Goal: Information Seeking & Learning: Learn about a topic

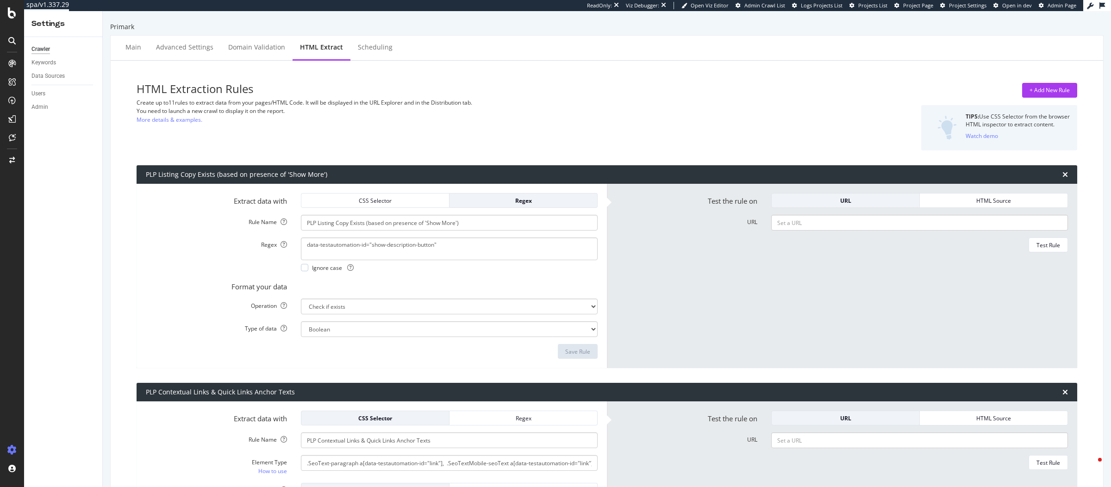
select select "exist"
select select "list"
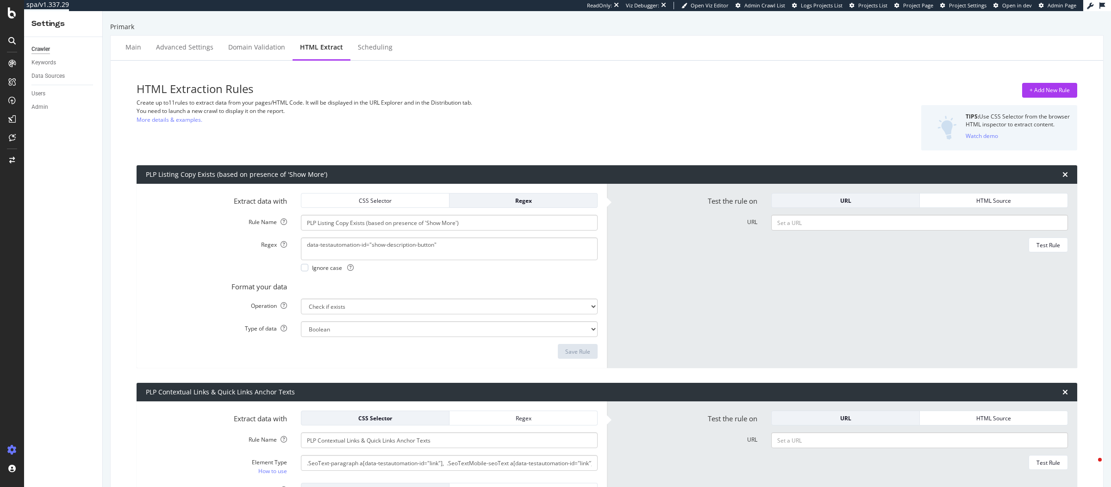
select select "list"
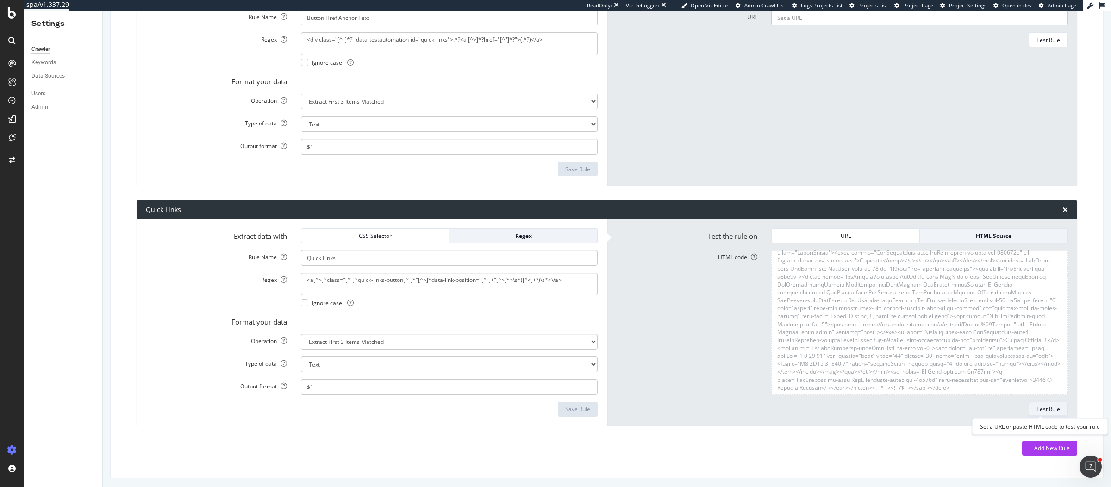
click at [1053, 412] on button "Test Rule" at bounding box center [1047, 409] width 39 height 15
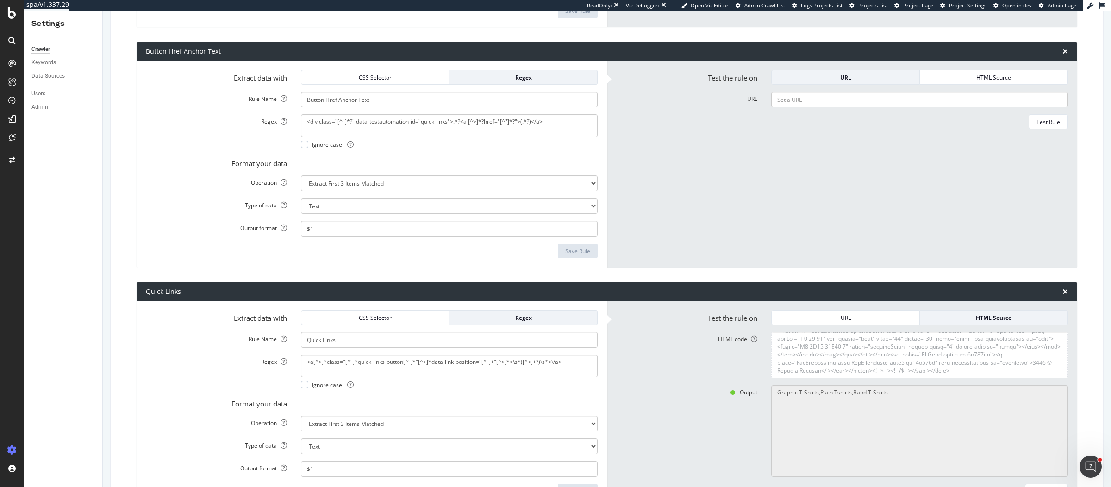
scroll to position [1350, 0]
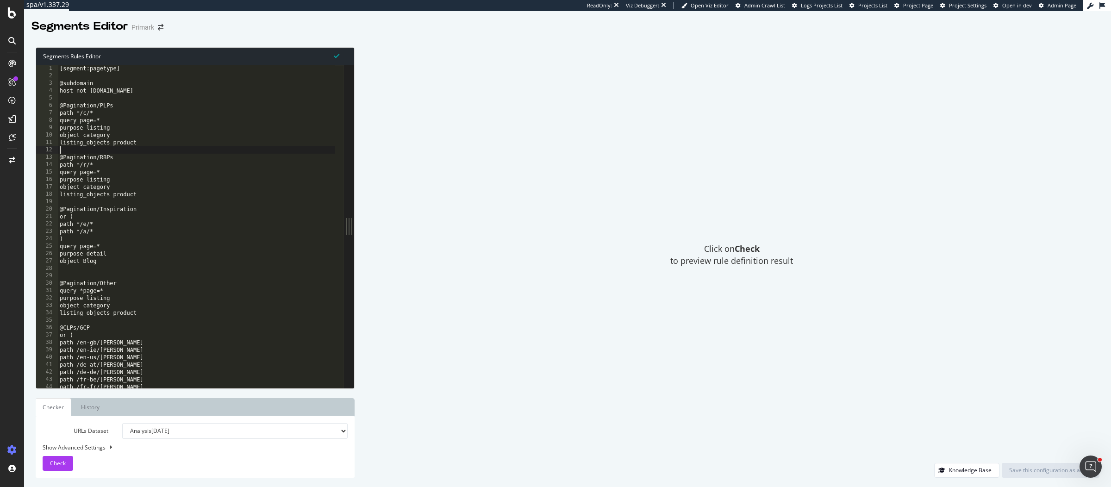
click at [82, 149] on div "[segment:pagetype] @subdomain host not www.primark.com @Pagination/PLPs path */…" at bounding box center [303, 230] width 490 height 330
drag, startPoint x: 152, startPoint y: 145, endPoint x: 53, endPoint y: 129, distance: 100.8
click at [53, 129] on div "1 2 3 4 5 6 7 8 9 10 11 12 13 14 15 16 17 18 19 20 21 22 23 24 25 26 27 28 29 3…" at bounding box center [190, 226] width 308 height 323
type textarea "purpose listing object category"
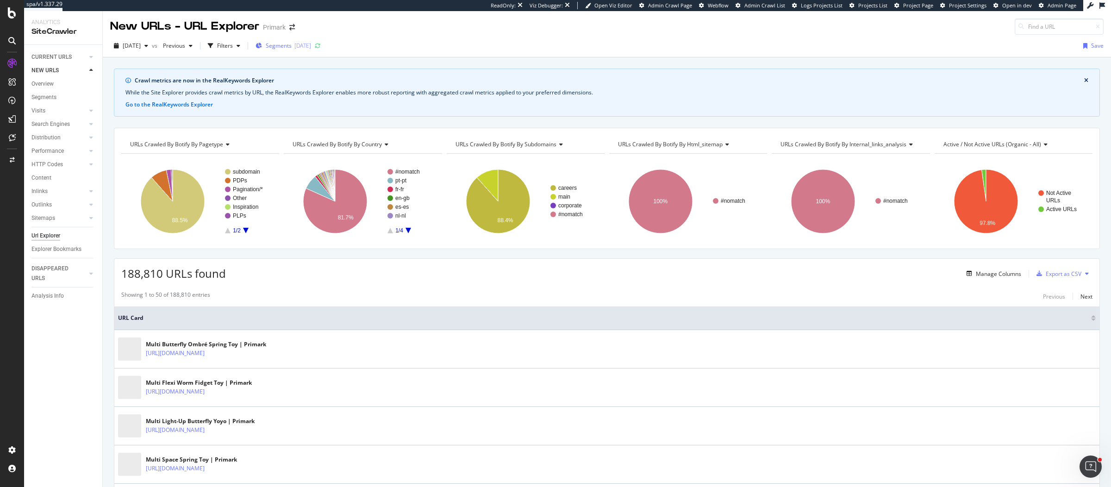
click at [285, 47] on span "Segments" at bounding box center [279, 46] width 26 height 8
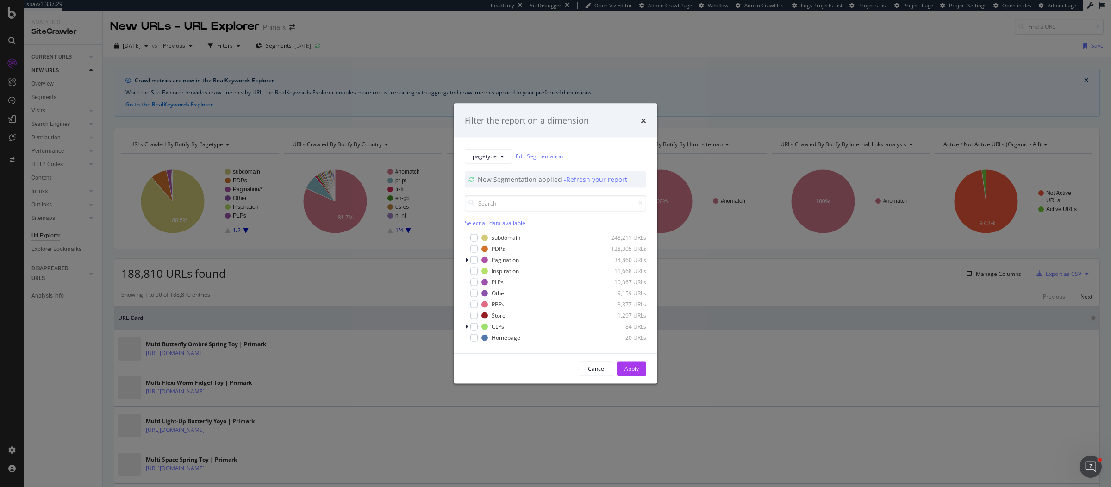
click at [294, 278] on div "Filter the report on a dimension pagetype Edit Segmentation New Segmentation ap…" at bounding box center [555, 243] width 1111 height 487
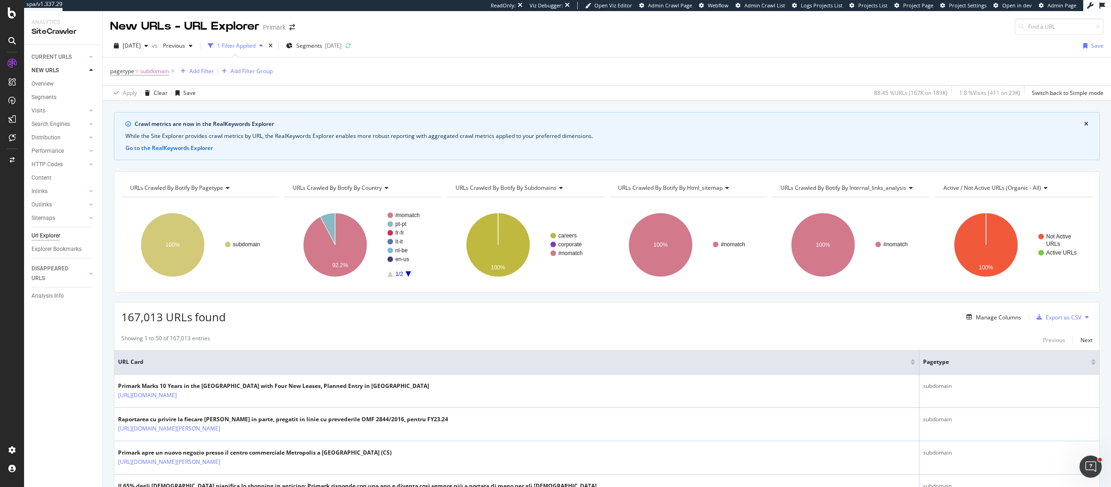
click at [529, 62] on div "pagetype = subdomain Add Filter Add Filter Group" at bounding box center [606, 71] width 993 height 28
click at [207, 63] on div "pagetype = subdomain Add Filter Add Filter Group" at bounding box center [606, 71] width 993 height 28
click at [207, 69] on div "Add Filter" at bounding box center [201, 71] width 25 height 8
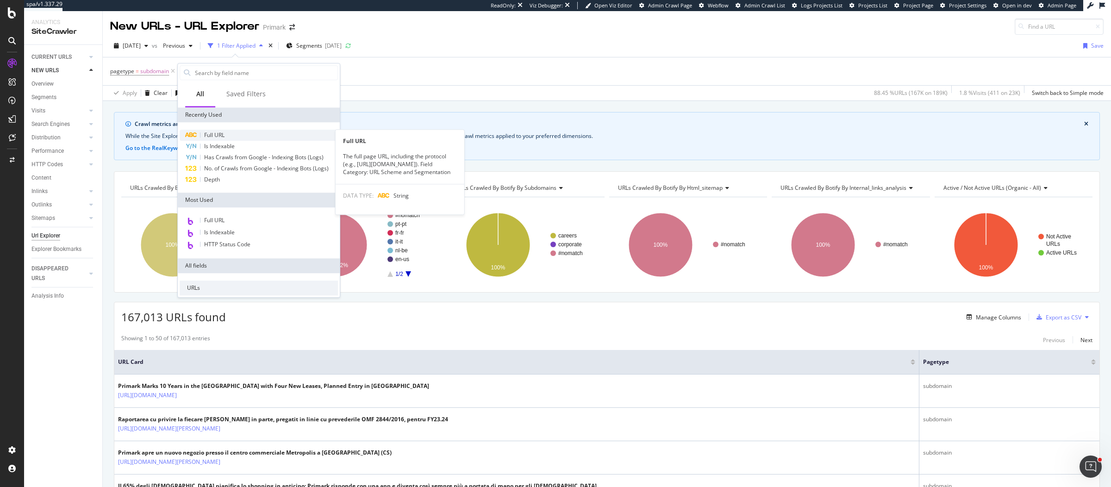
click at [261, 133] on div "Full URL" at bounding box center [259, 135] width 158 height 11
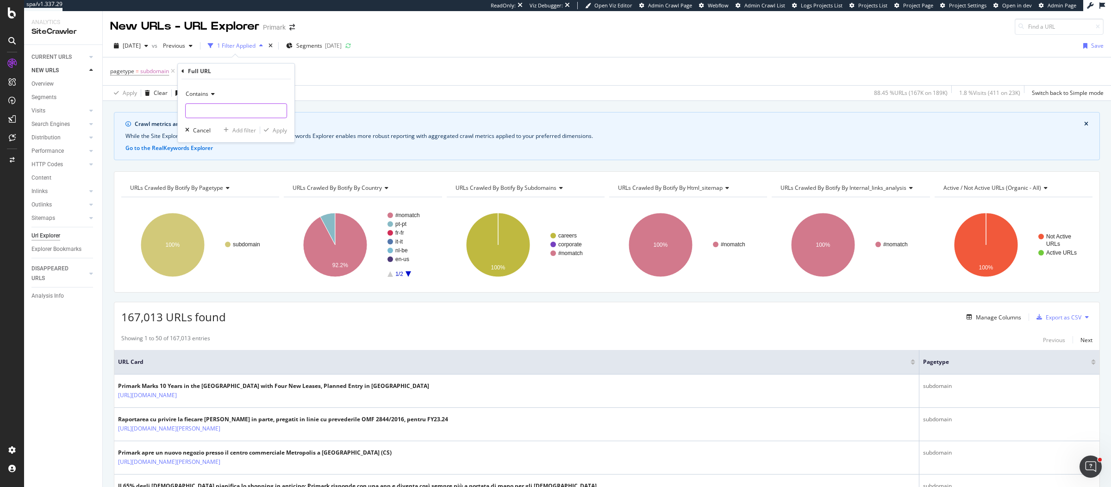
click at [228, 109] on input "text" at bounding box center [236, 110] width 101 height 15
type input "corporate.primark"
click at [268, 126] on div "Apply" at bounding box center [273, 130] width 27 height 8
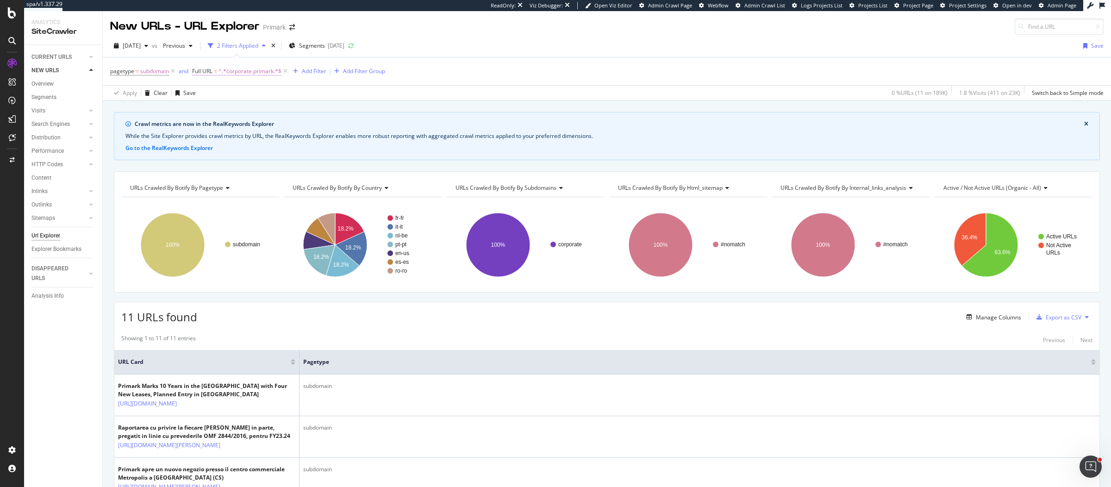
click at [261, 67] on span "^.*corporate.primark.*$" at bounding box center [249, 71] width 63 height 13
click at [197, 70] on icon at bounding box center [198, 70] width 3 height 6
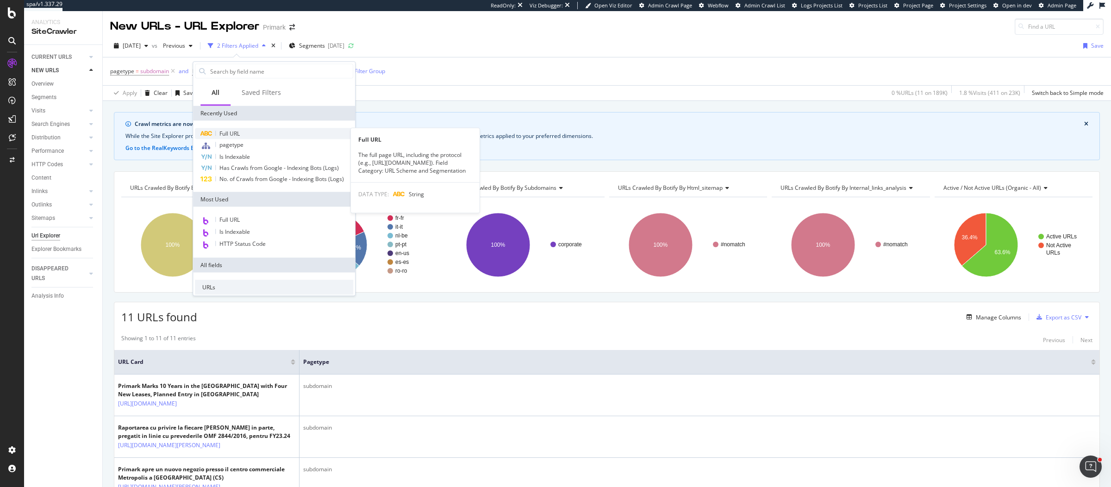
click at [247, 129] on div "Full URL" at bounding box center [274, 133] width 158 height 11
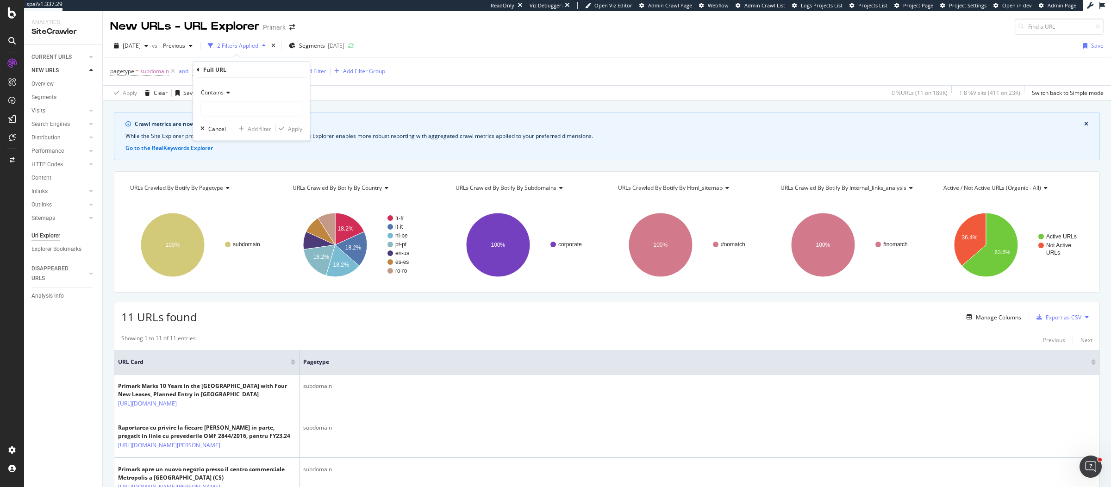
click at [228, 94] on icon at bounding box center [227, 93] width 6 height 6
click at [229, 198] on span "Doesn't contain" at bounding box center [225, 196] width 40 height 8
click at [237, 112] on input "text" at bounding box center [251, 109] width 101 height 15
type input "corporate.primark"
click at [304, 130] on div "Doesn't contain corporate.primark Cancel Add filter Apply" at bounding box center [251, 109] width 117 height 63
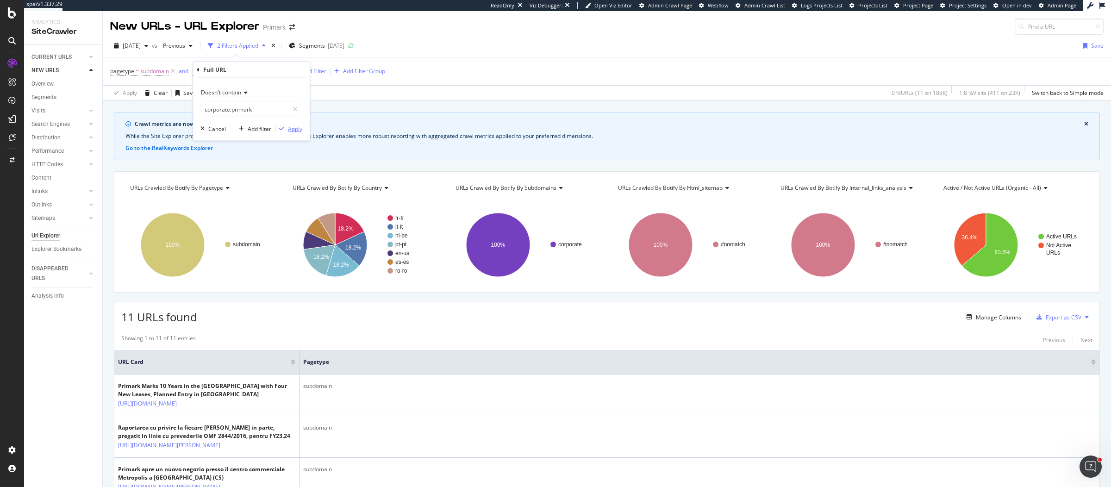
click at [299, 128] on div "Apply" at bounding box center [295, 129] width 14 height 8
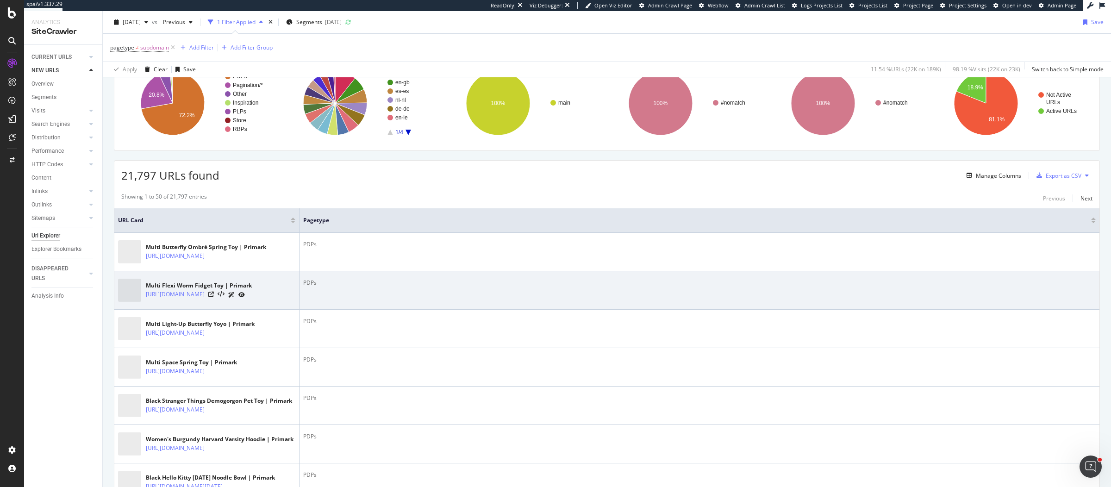
scroll to position [150, 0]
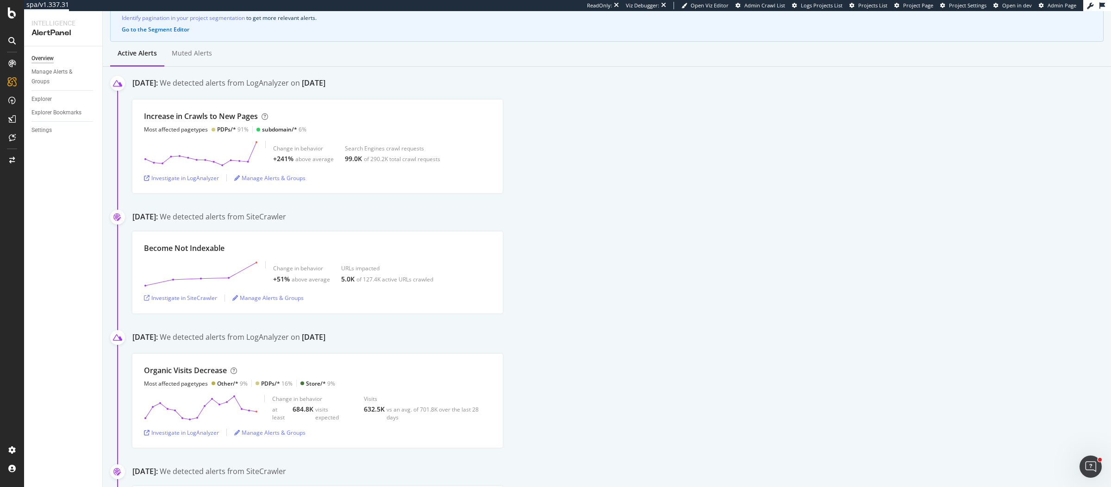
scroll to position [96, 0]
click at [158, 82] on div "[DATE]:" at bounding box center [144, 82] width 25 height 12
click at [176, 177] on div "Investigate in LogAnalyzer" at bounding box center [181, 177] width 75 height 8
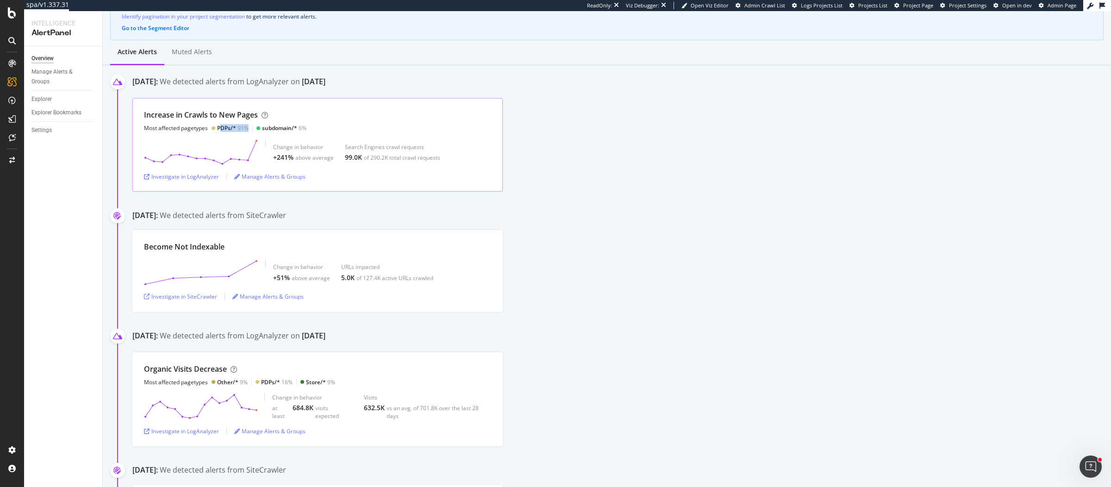
drag, startPoint x: 219, startPoint y: 127, endPoint x: 246, endPoint y: 127, distance: 27.3
click at [246, 127] on div "PDPs/* 91%" at bounding box center [232, 128] width 31 height 8
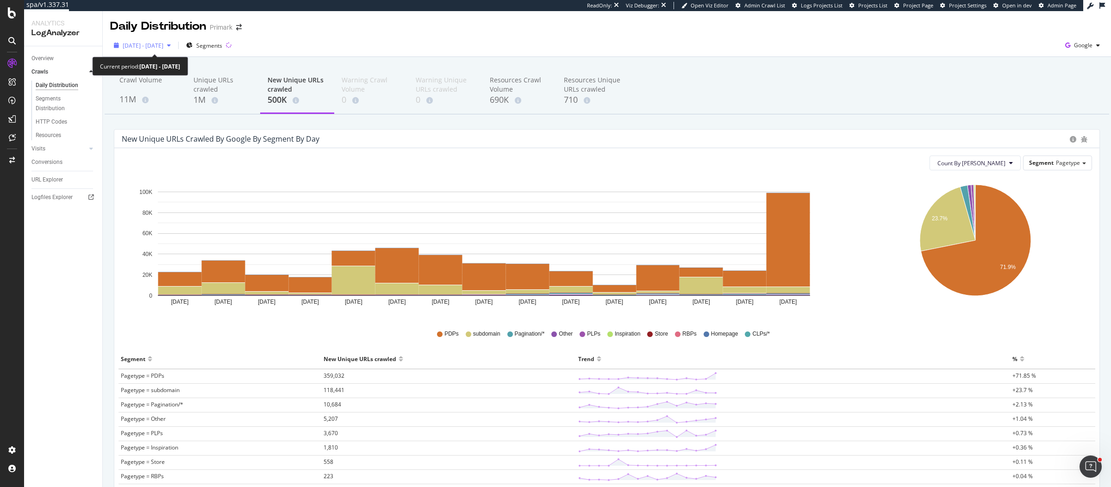
click at [163, 46] on span "2025 Aug. 22nd - Sep. 5th" at bounding box center [143, 46] width 41 height 8
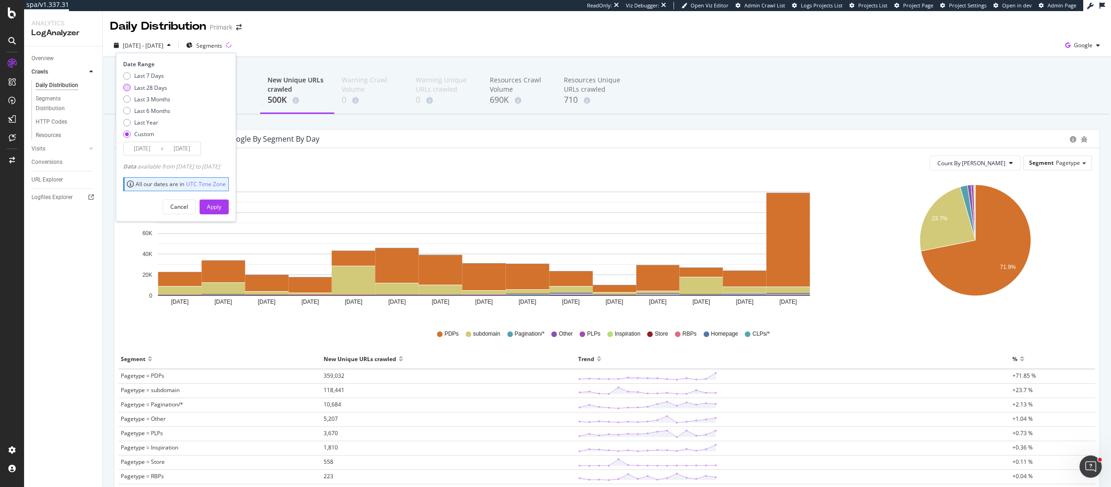
click at [161, 90] on div "Last 28 Days" at bounding box center [150, 88] width 33 height 8
type input "2025/08/19"
type input "2025/09/15"
click at [221, 204] on div "Apply" at bounding box center [214, 207] width 14 height 8
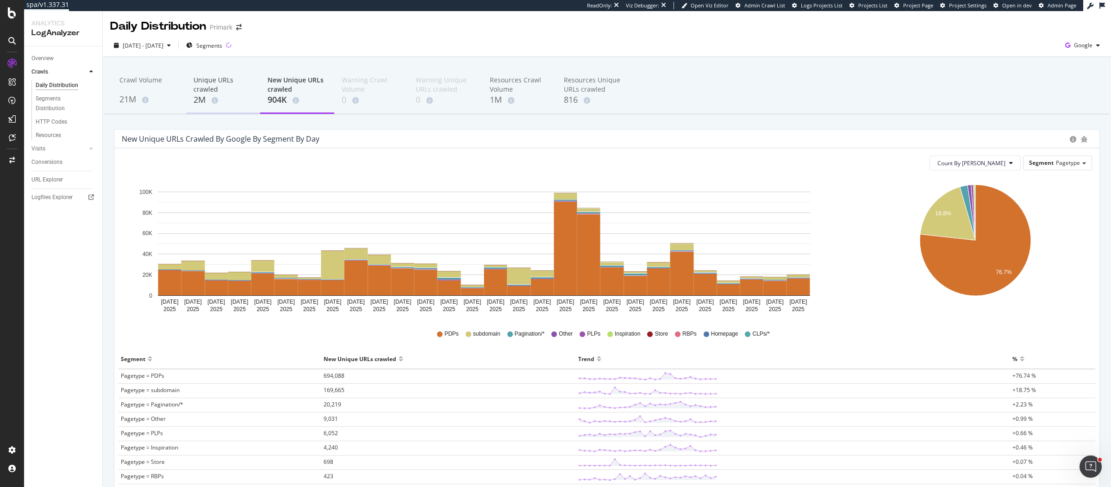
click at [209, 81] on div "Unique URLs crawled" at bounding box center [222, 84] width 59 height 19
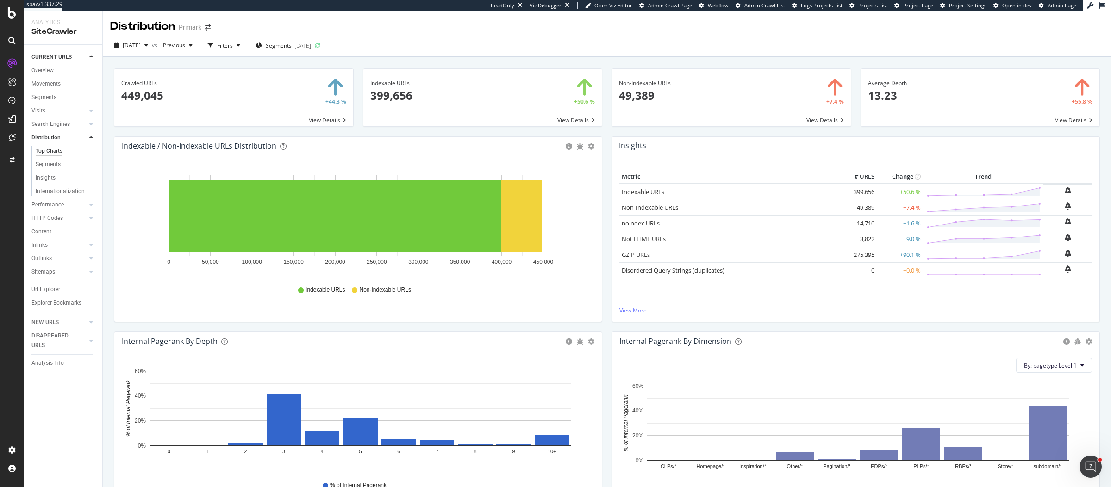
click at [607, 131] on div "Non-Indexable URLs × Close Chart main-metric-not-compliant - API Requests List …" at bounding box center [731, 102] width 249 height 68
click at [292, 45] on span "Segments" at bounding box center [279, 46] width 26 height 8
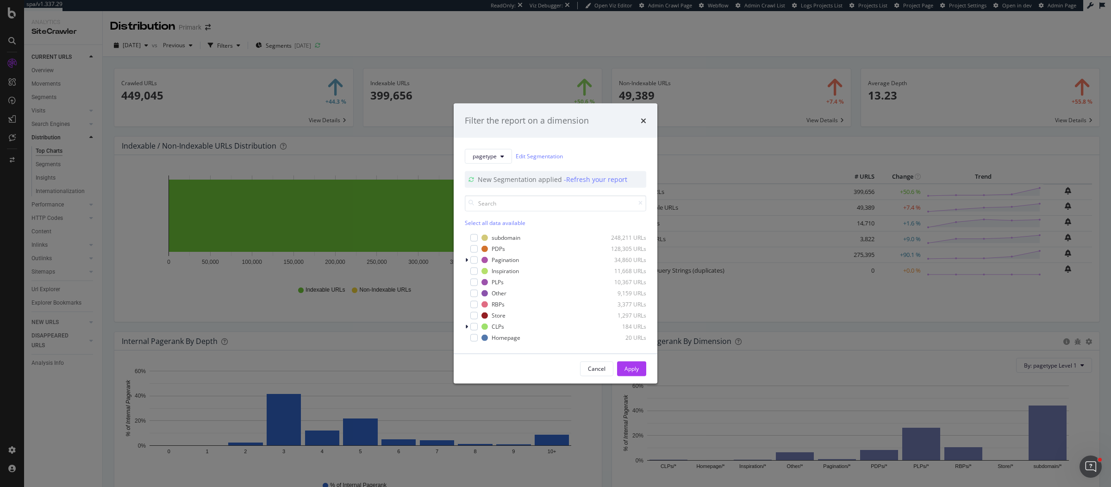
click at [475, 224] on div "Select all data available" at bounding box center [555, 222] width 181 height 8
click at [474, 237] on icon "modal" at bounding box center [474, 237] width 4 height 5
click at [635, 370] on div "Apply" at bounding box center [631, 369] width 14 height 8
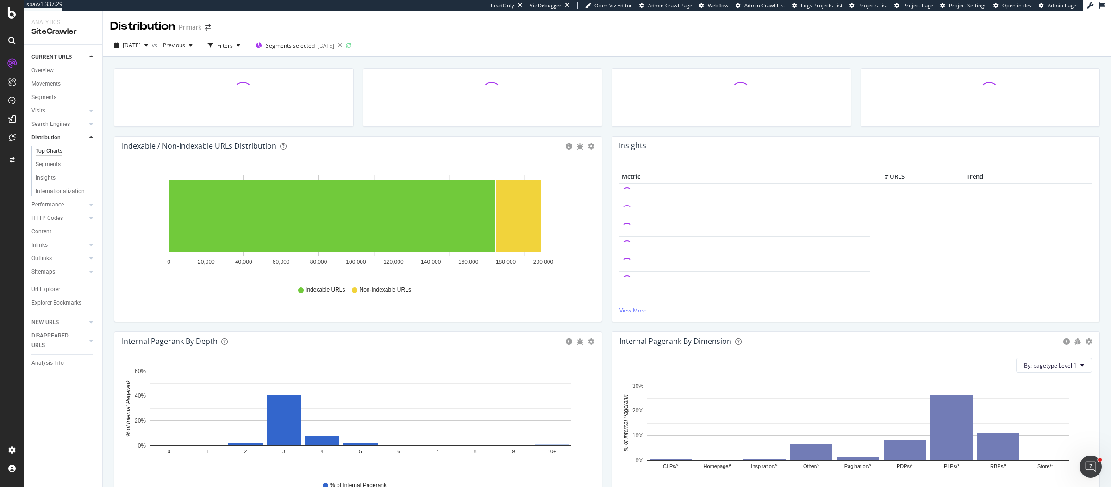
scroll to position [63, 0]
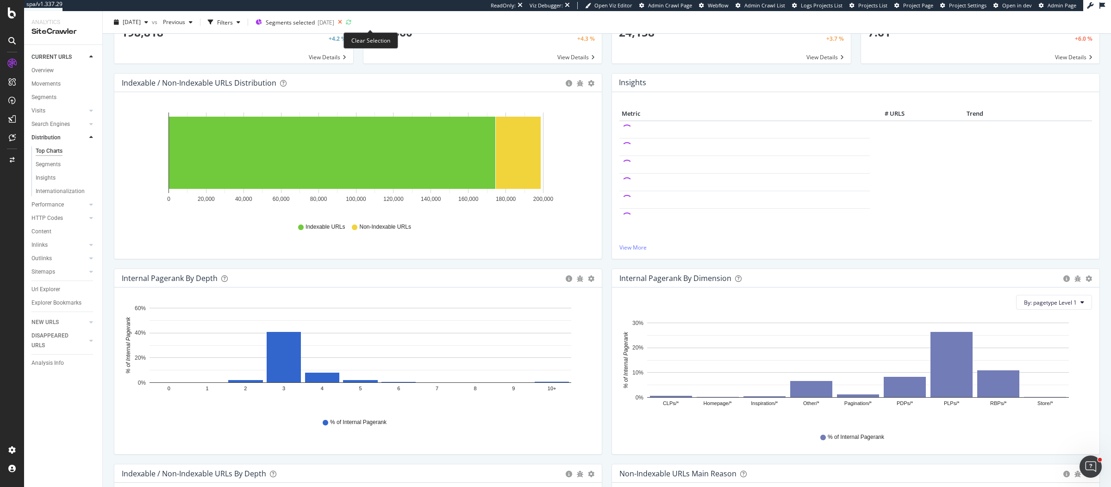
click at [346, 23] on icon at bounding box center [340, 22] width 12 height 13
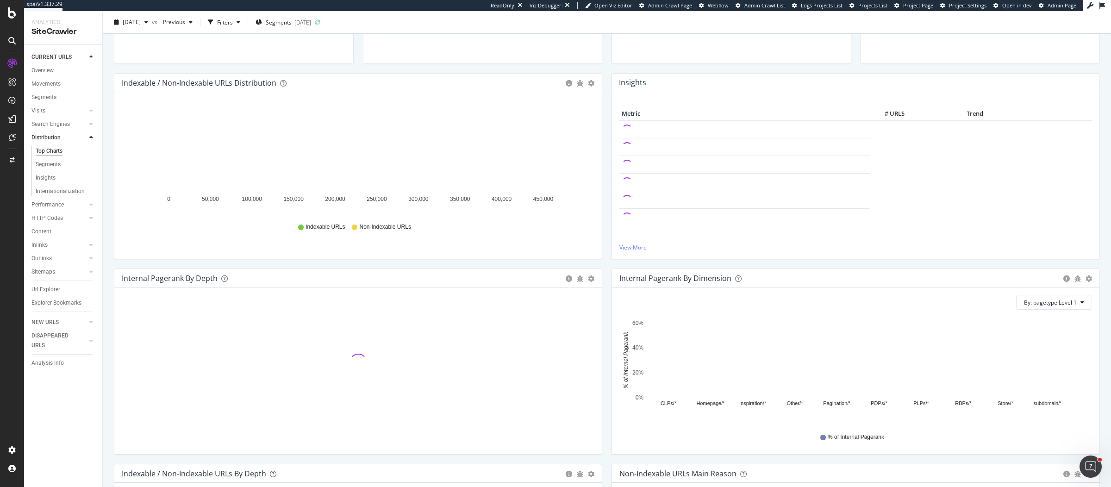
scroll to position [323, 0]
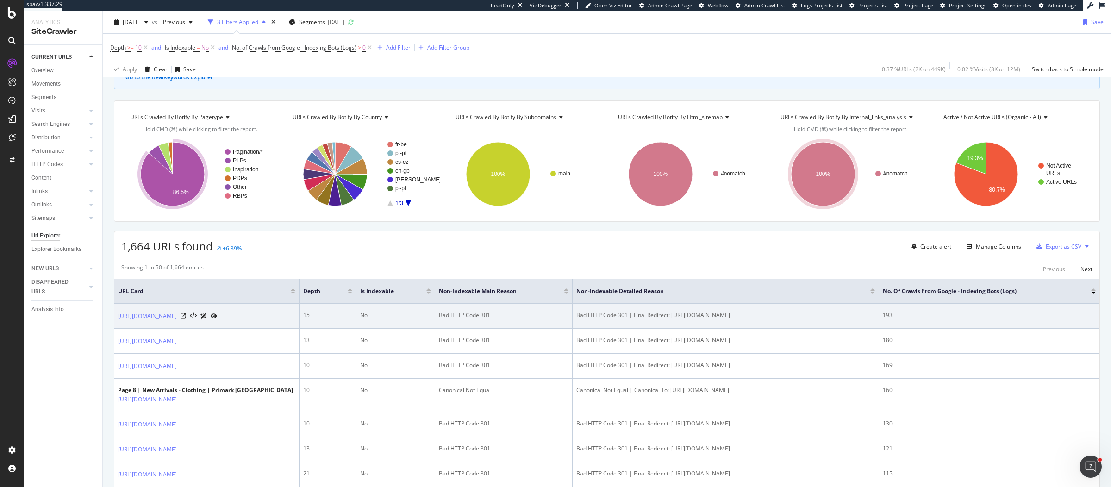
scroll to position [75, 0]
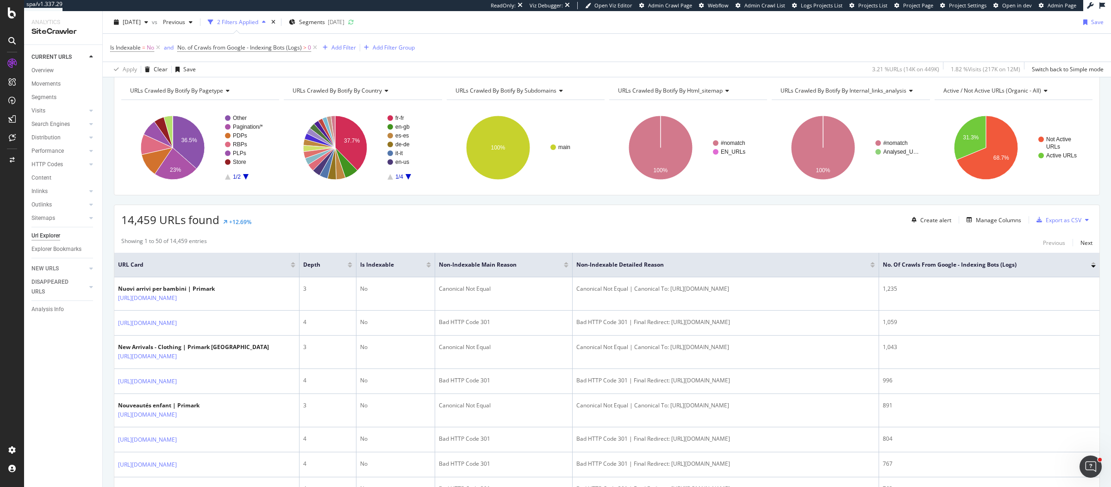
scroll to position [98, 0]
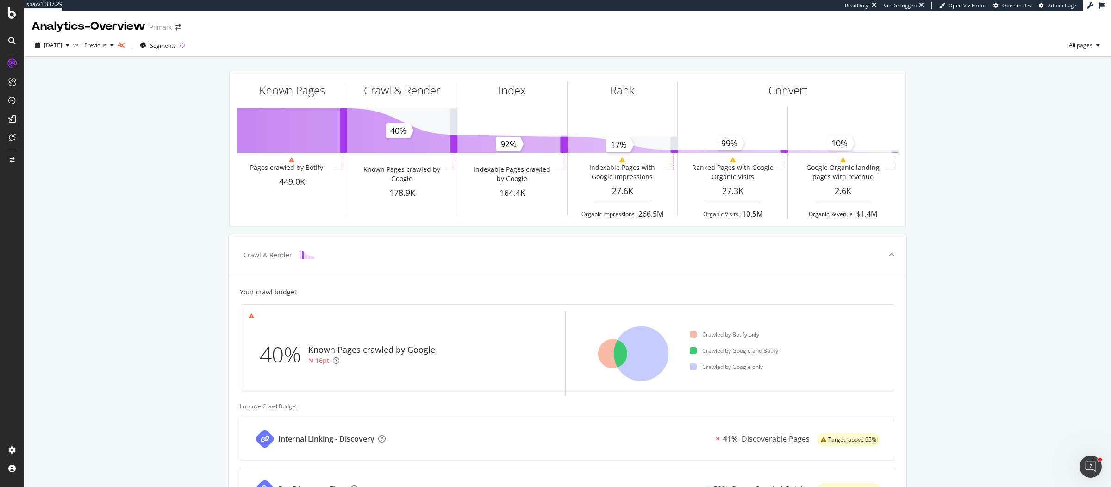
click at [160, 101] on div "Known Pages Pages crawled by Botify 449.0K Crawl & Render Known Pages crawled b…" at bounding box center [567, 393] width 1087 height 673
click at [175, 209] on div "Known Pages Pages crawled by Botify 449.0K Crawl & Render Known Pages crawled b…" at bounding box center [567, 393] width 1087 height 673
click at [176, 45] on span "Segments" at bounding box center [163, 46] width 26 height 8
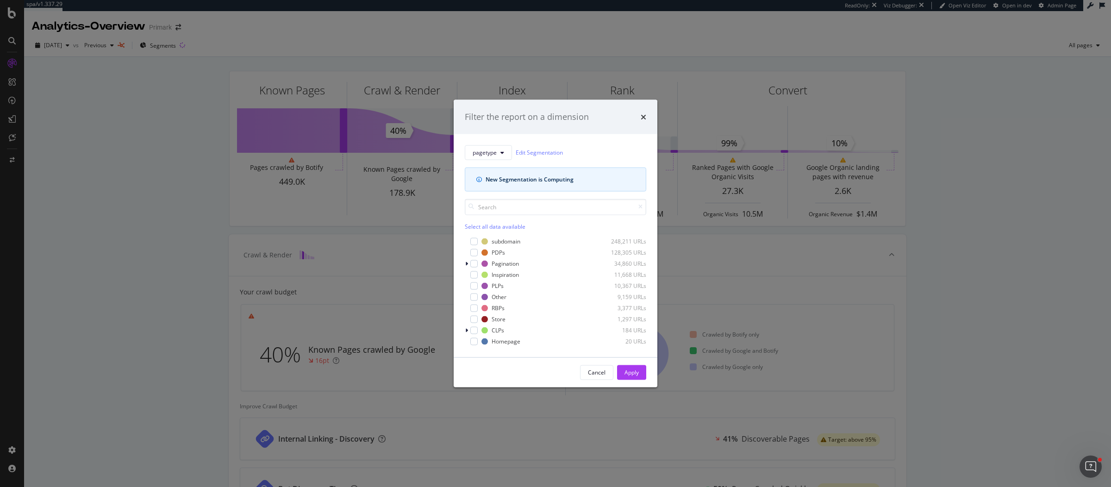
click at [516, 227] on div "Select all data available" at bounding box center [555, 226] width 181 height 8
click at [473, 243] on div "modal" at bounding box center [473, 240] width 7 height 7
click at [640, 375] on button "Apply" at bounding box center [631, 372] width 29 height 15
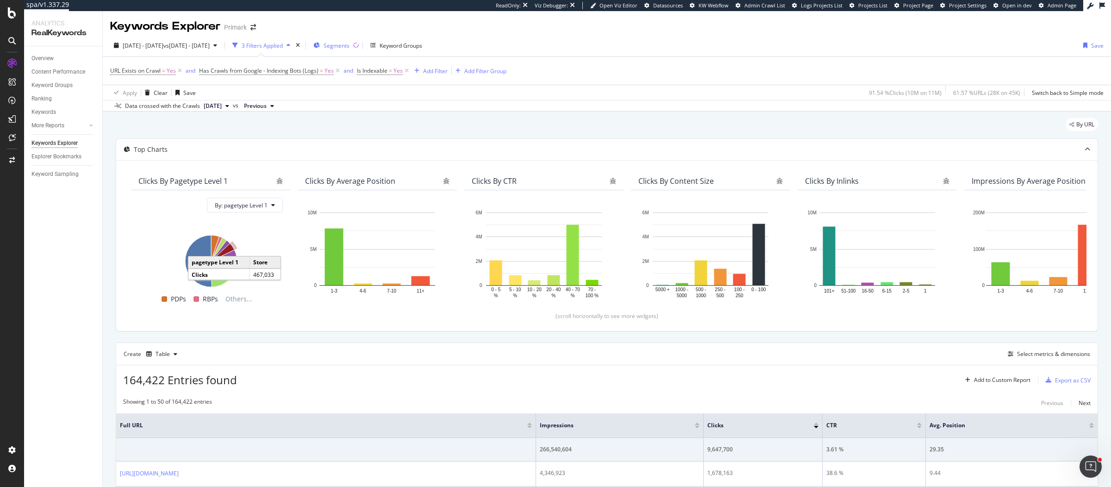
click at [349, 43] on div "Segments" at bounding box center [331, 45] width 36 height 14
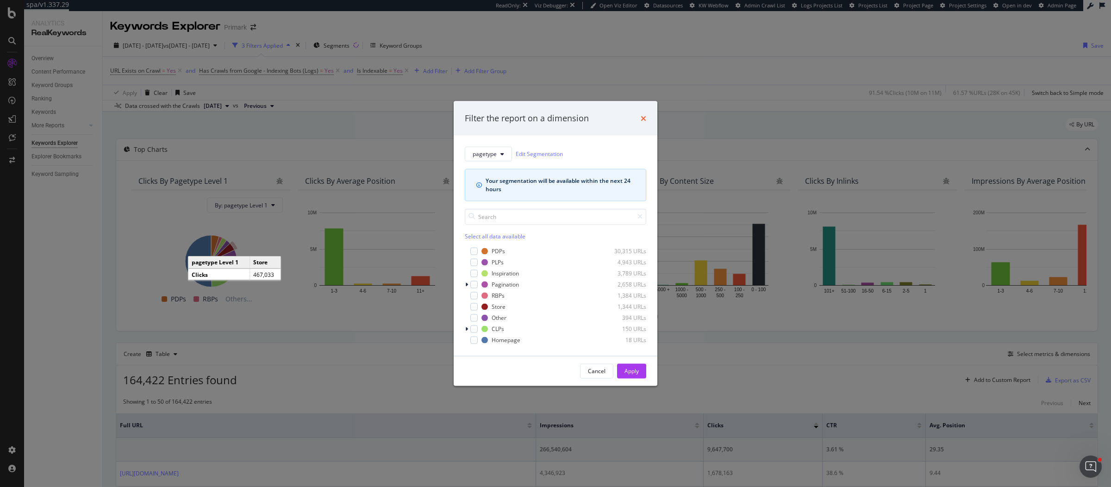
click at [645, 117] on icon "times" at bounding box center [644, 117] width 6 height 7
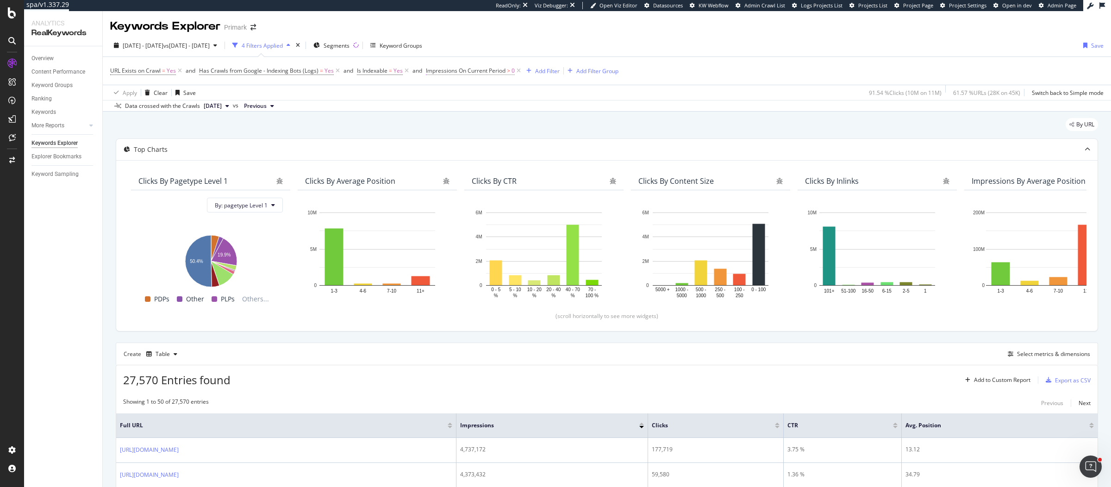
click at [443, 69] on span "Impressions On Current Period" at bounding box center [466, 71] width 80 height 8
click at [452, 120] on span "Greater than" at bounding box center [450, 124] width 33 height 8
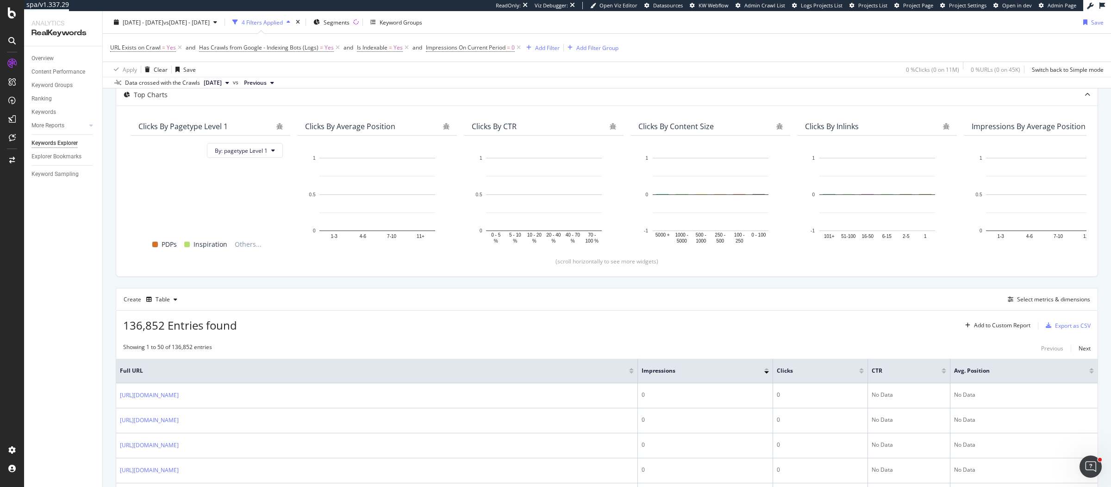
scroll to position [57, 0]
click at [1032, 293] on div "Select metrics & dimensions" at bounding box center [1053, 297] width 73 height 8
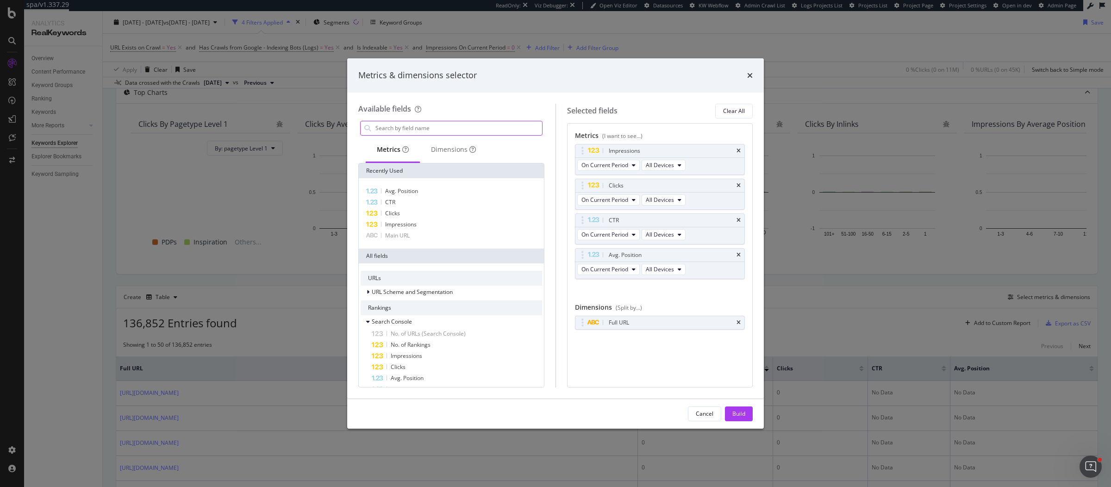
click at [450, 125] on input "modal" at bounding box center [458, 128] width 168 height 14
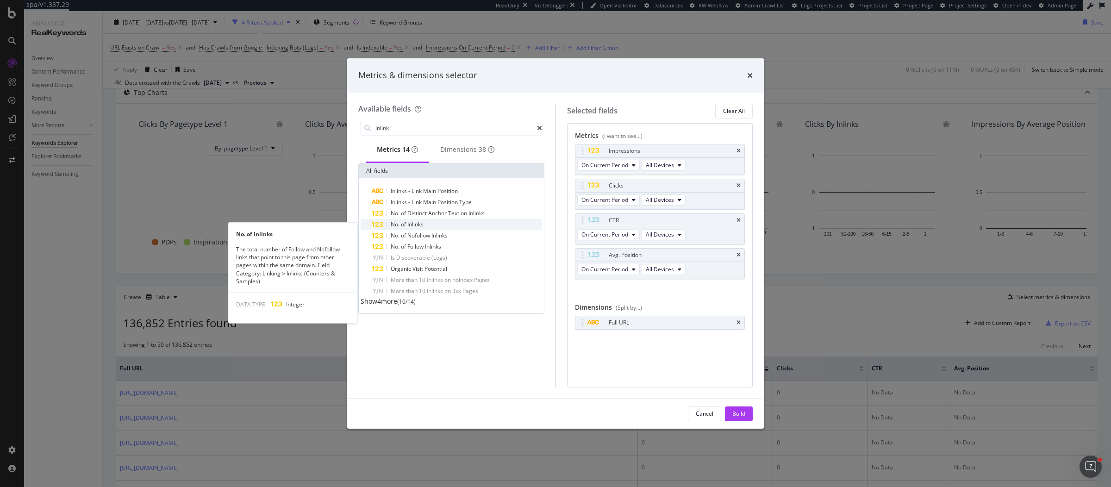
type input "inlink"
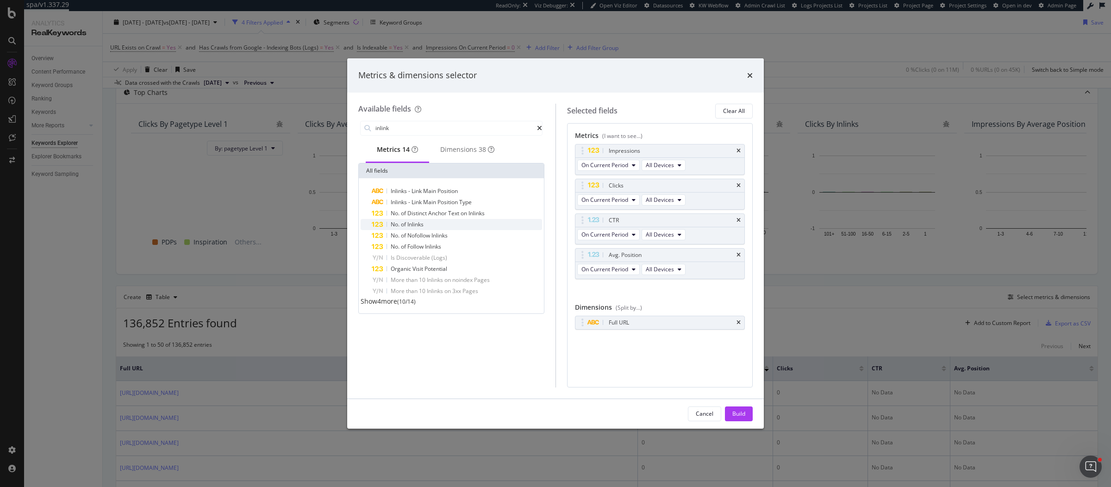
click at [414, 228] on span "Inlinks" at bounding box center [415, 224] width 16 height 8
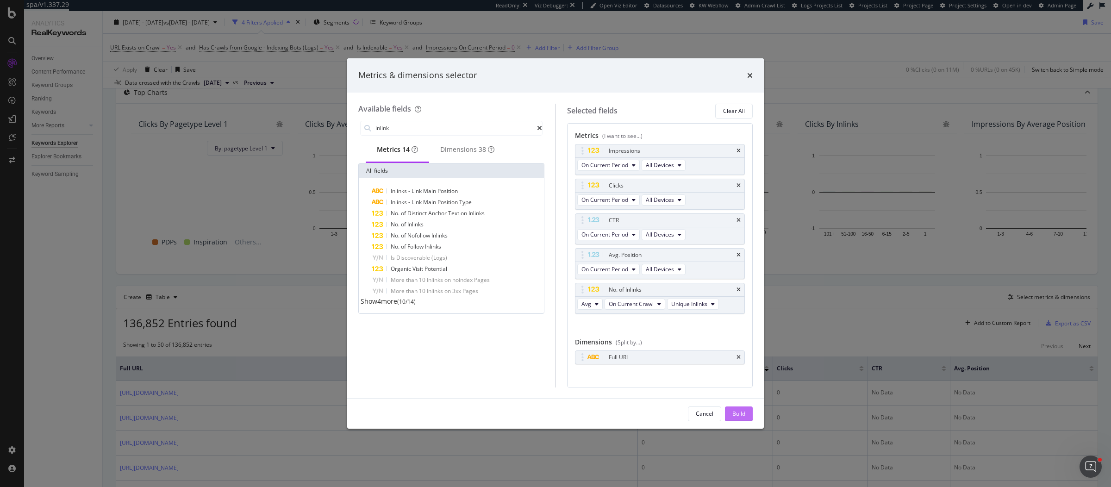
click at [747, 408] on button "Build" at bounding box center [739, 413] width 28 height 15
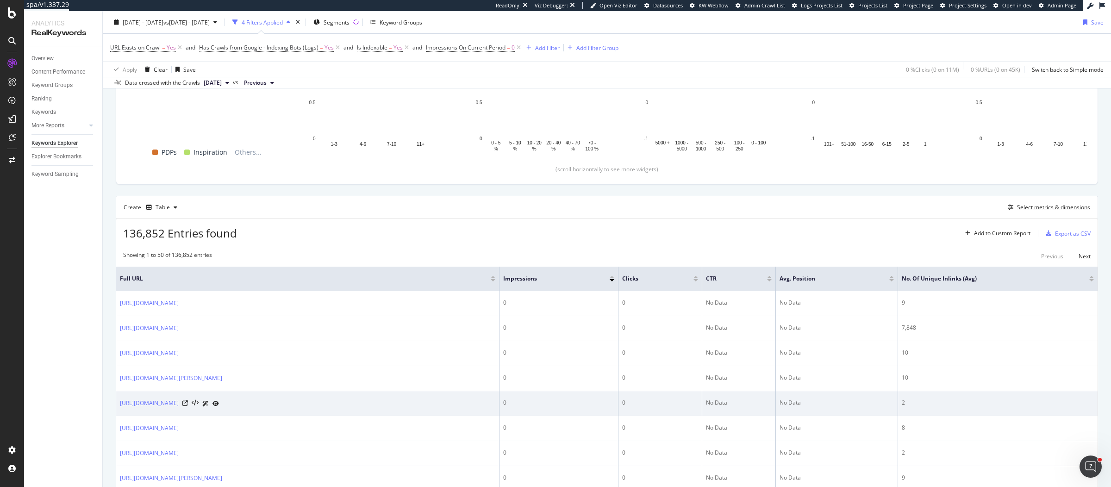
scroll to position [173, 0]
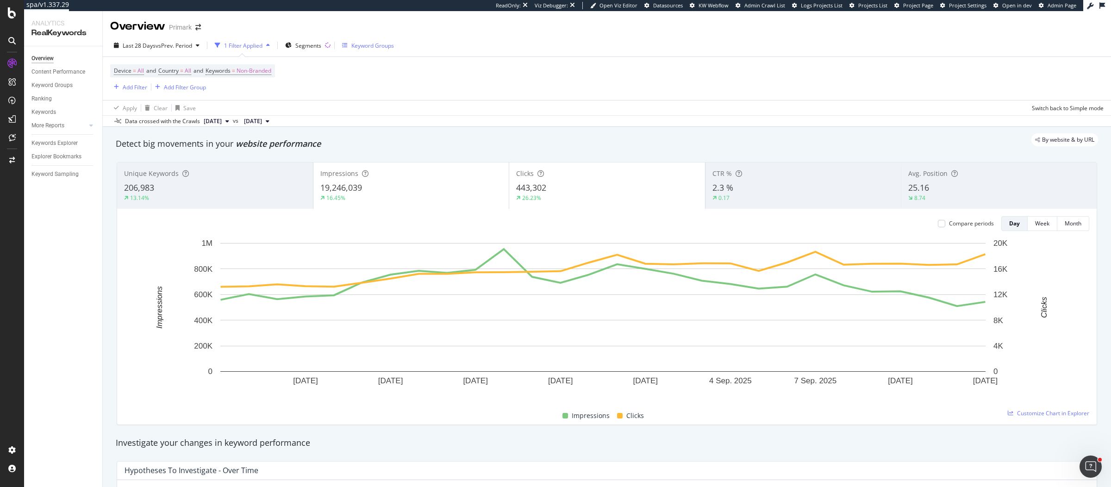
click at [386, 50] on div "Keyword Groups" at bounding box center [368, 45] width 52 height 14
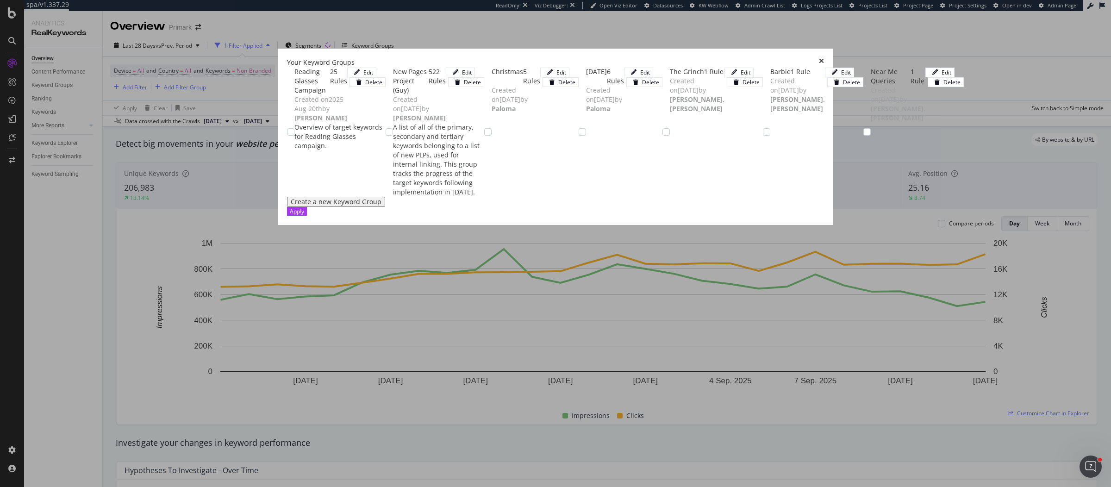
click at [824, 58] on icon "times" at bounding box center [821, 62] width 5 height 9
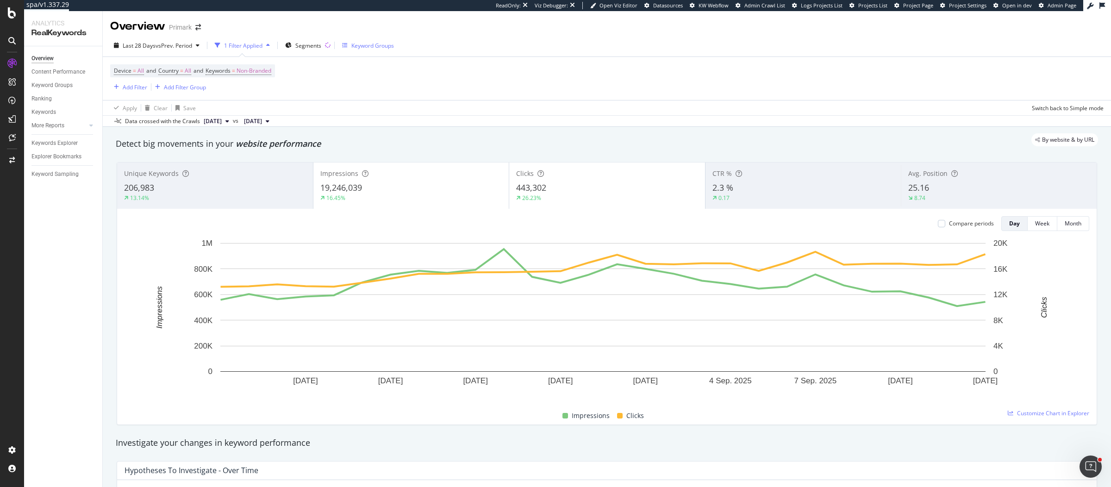
click at [392, 46] on div "Keyword Groups" at bounding box center [372, 46] width 43 height 8
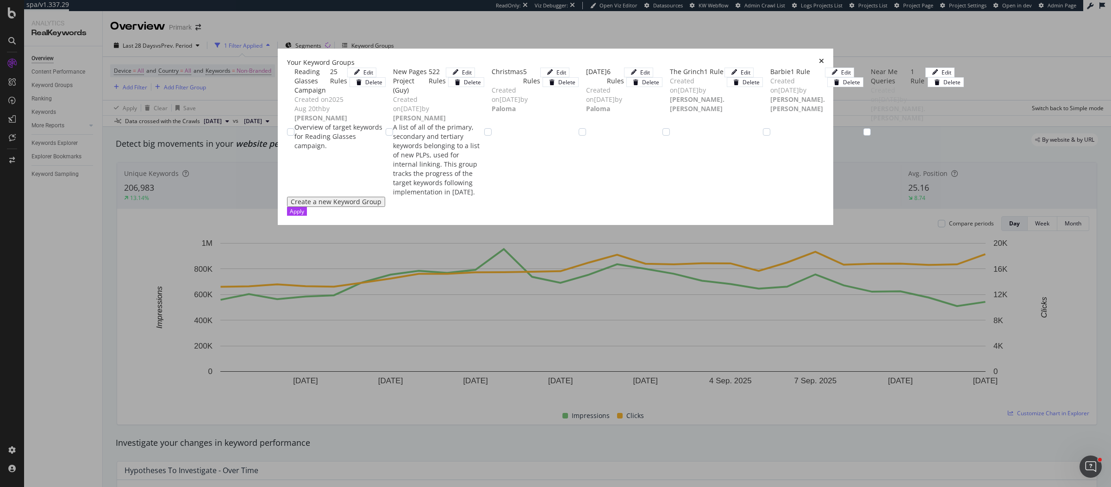
click at [824, 58] on icon "times" at bounding box center [821, 62] width 5 height 9
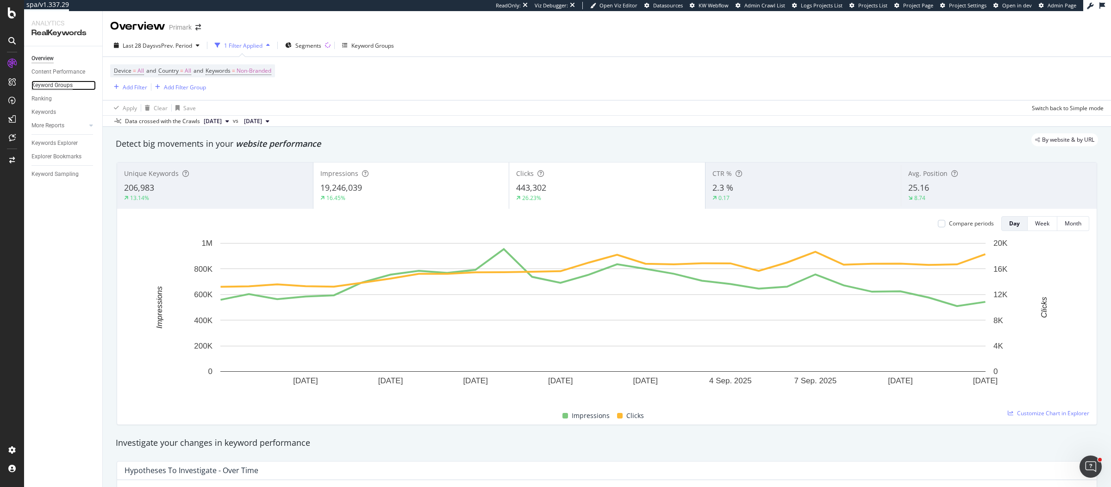
click at [65, 87] on div "Keyword Groups" at bounding box center [51, 86] width 41 height 10
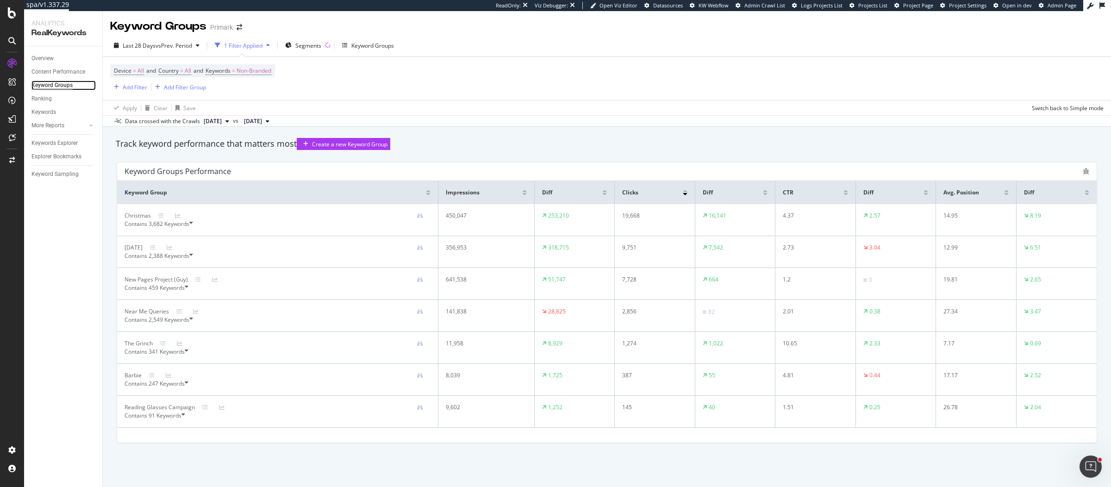
scroll to position [5, 0]
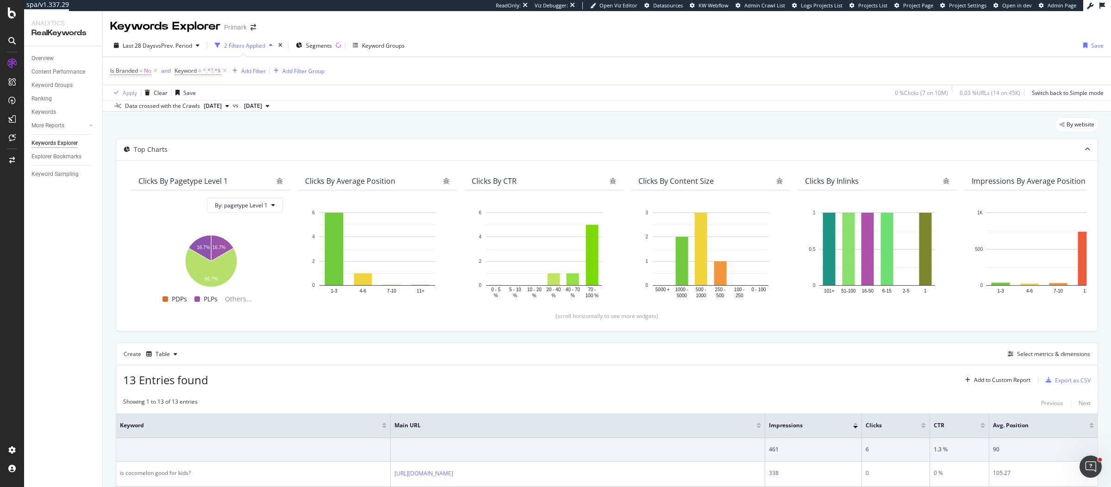
click at [198, 70] on span "Keyword = ^.*?.*$" at bounding box center [197, 71] width 46 height 8
click at [469, 102] on div "Data crossed with the Crawls [DATE] vs [DATE]" at bounding box center [607, 105] width 1008 height 11
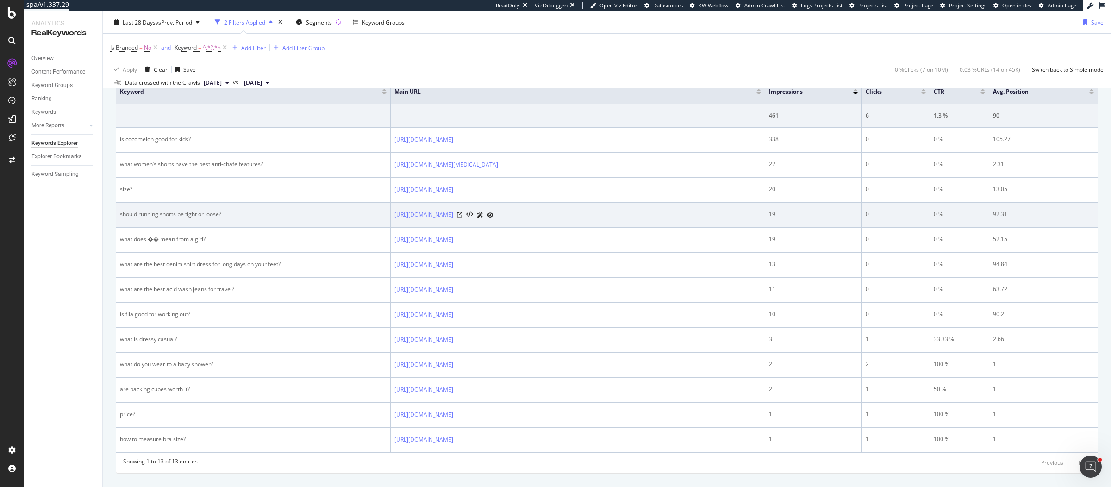
scroll to position [330, 0]
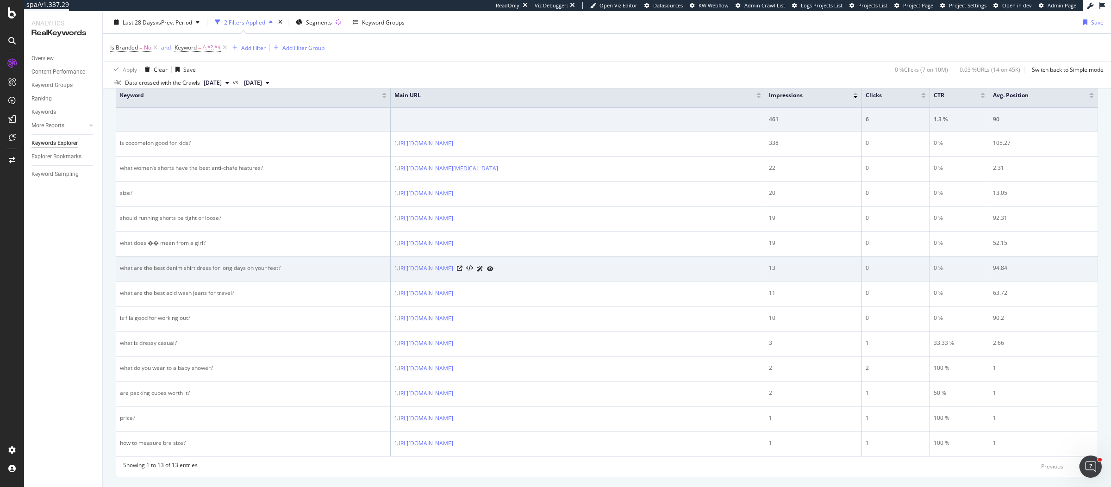
click at [247, 264] on div "what are the best denim shirt dress for long days on your feet?" at bounding box center [253, 268] width 267 height 8
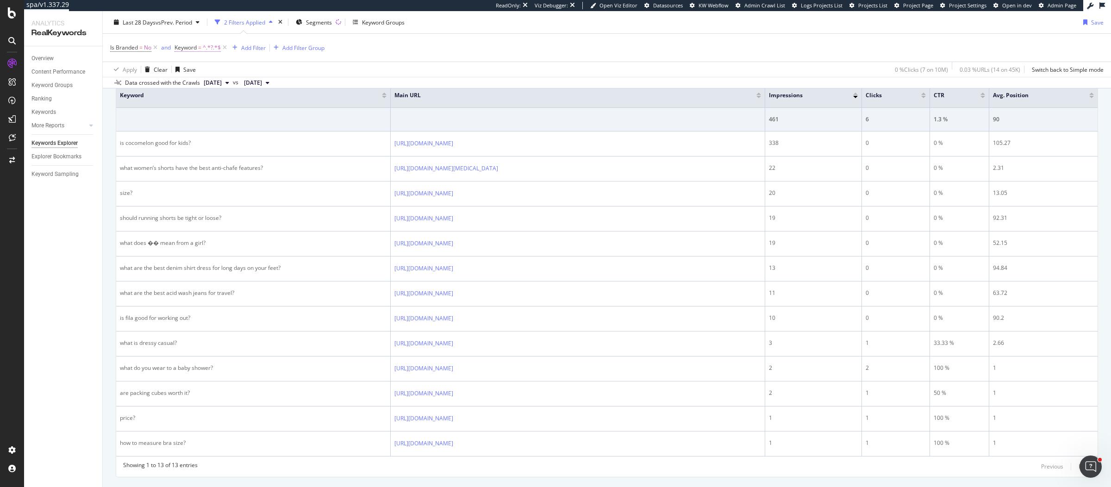
click at [213, 50] on span "^.*?.*$" at bounding box center [212, 47] width 18 height 13
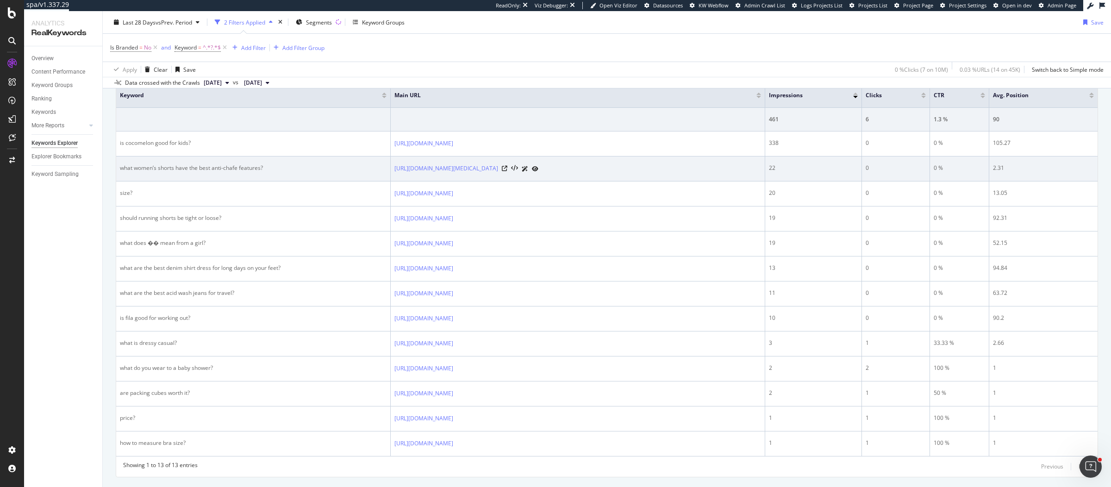
click at [279, 170] on div "what women’s shorts have the best anti-chafe features?" at bounding box center [253, 168] width 267 height 8
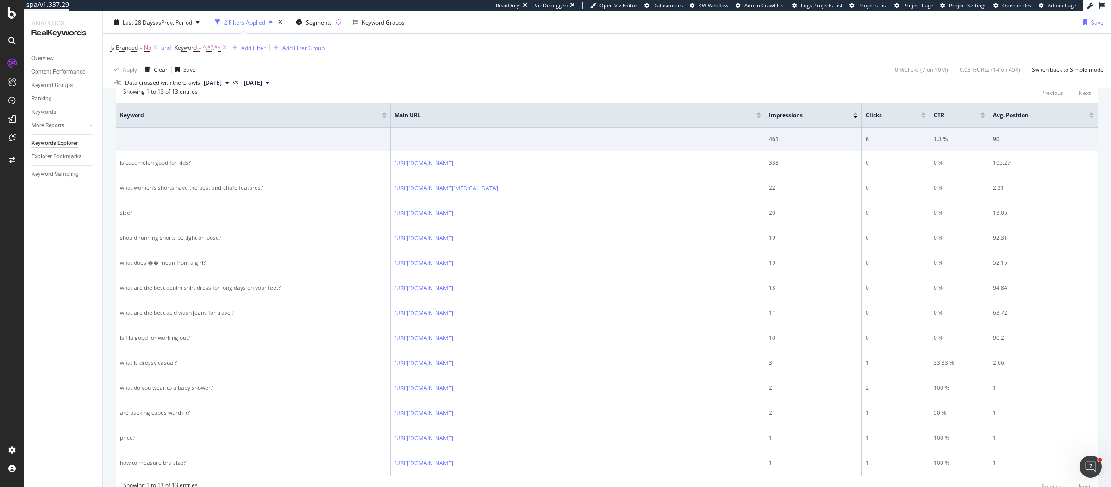
scroll to position [255, 0]
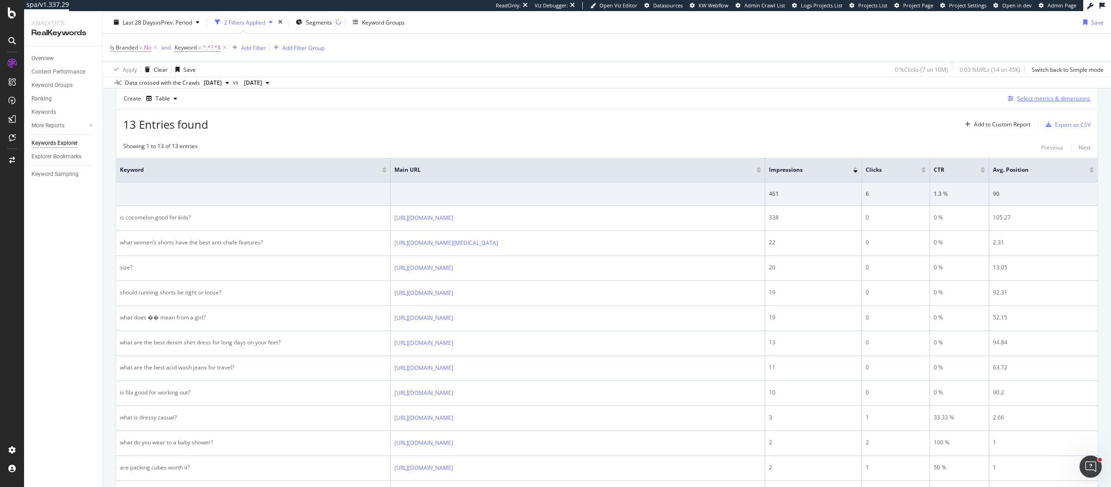
click at [1038, 98] on div "Select metrics & dimensions" at bounding box center [1053, 98] width 73 height 8
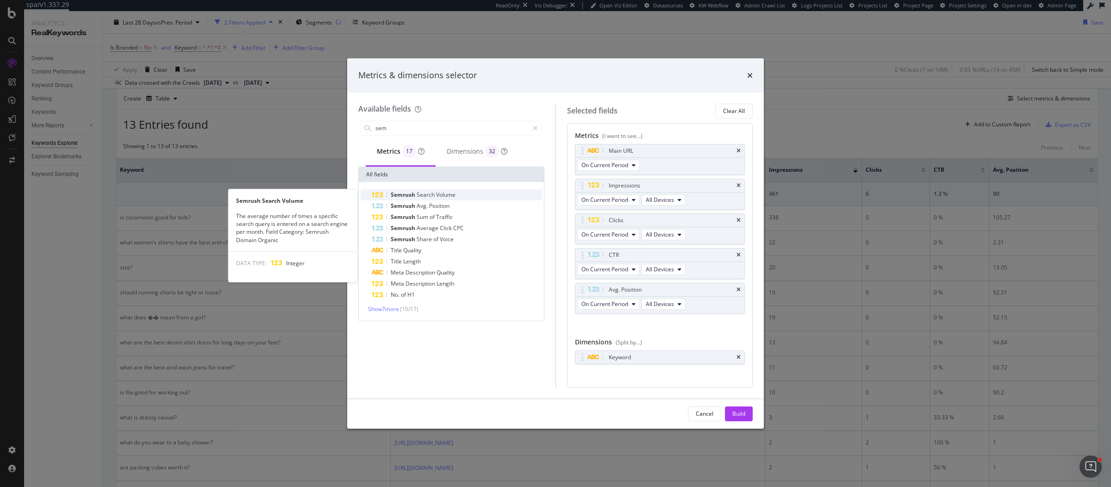
type input "sem"
click at [448, 198] on span "Volume" at bounding box center [445, 195] width 19 height 8
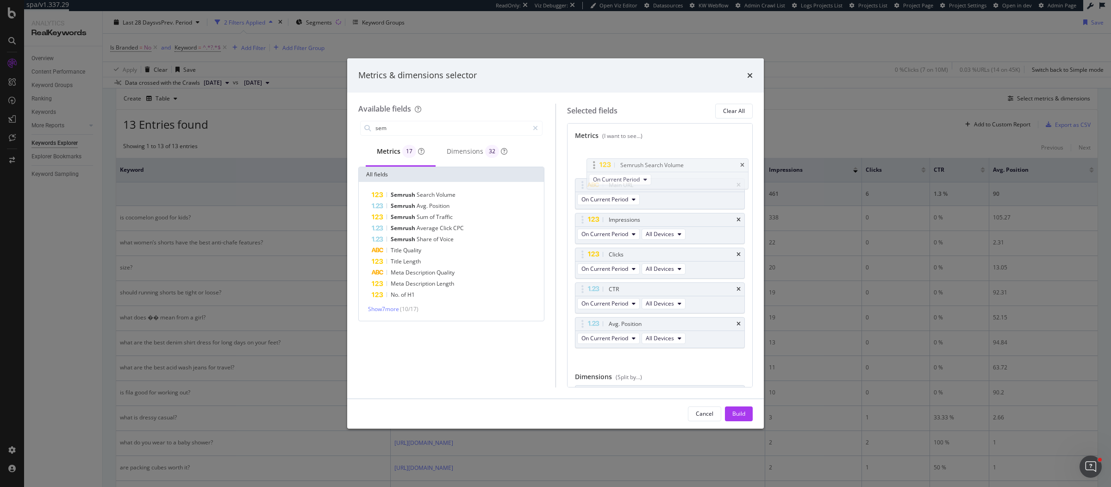
drag, startPoint x: 577, startPoint y: 324, endPoint x: 589, endPoint y: 163, distance: 161.1
click at [589, 163] on body "spa/v1.337.29 ReadOnly: Viz Debugger: Open Viz Editor Datasources KW Webflow Ad…" at bounding box center [555, 243] width 1111 height 487
click at [737, 415] on div "Build" at bounding box center [738, 414] width 13 height 8
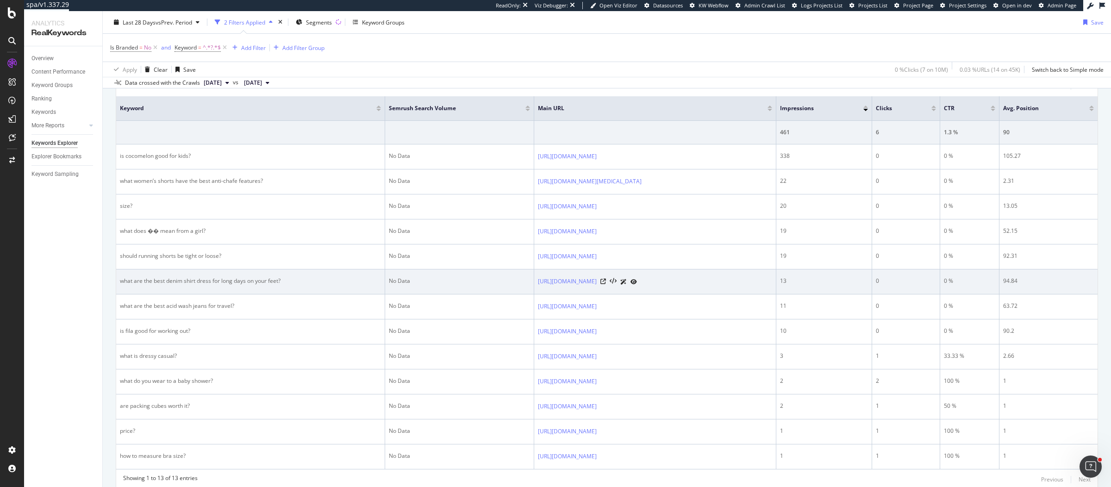
scroll to position [317, 0]
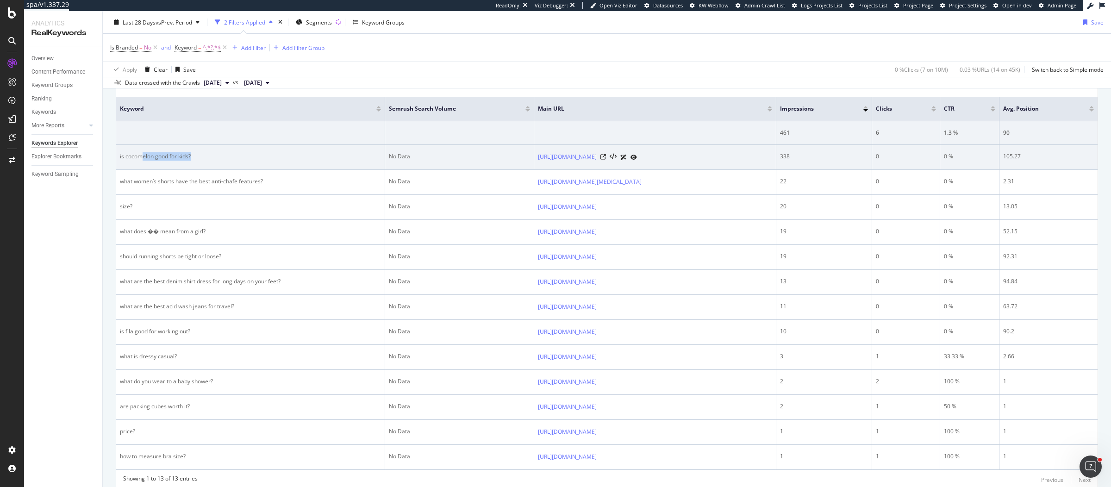
drag, startPoint x: 143, startPoint y: 157, endPoint x: 196, endPoint y: 159, distance: 53.7
click at [196, 159] on td "is cocomelon good for kids?" at bounding box center [250, 157] width 269 height 25
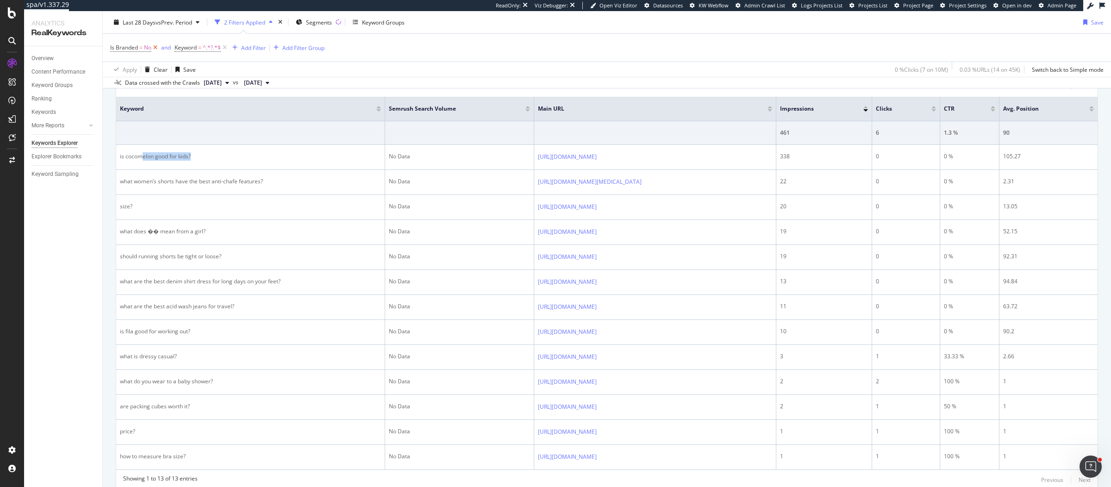
click at [154, 47] on icon at bounding box center [155, 47] width 8 height 9
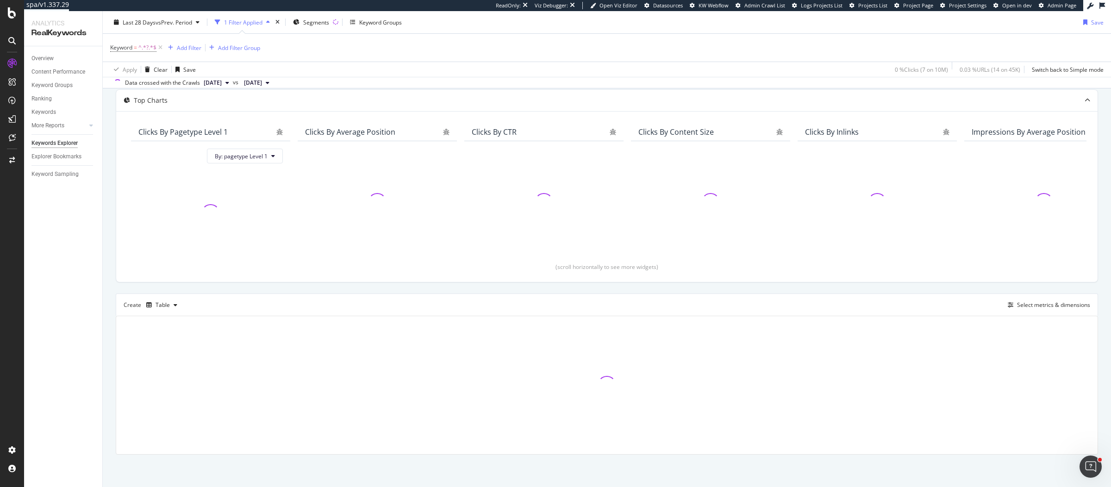
scroll to position [48, 0]
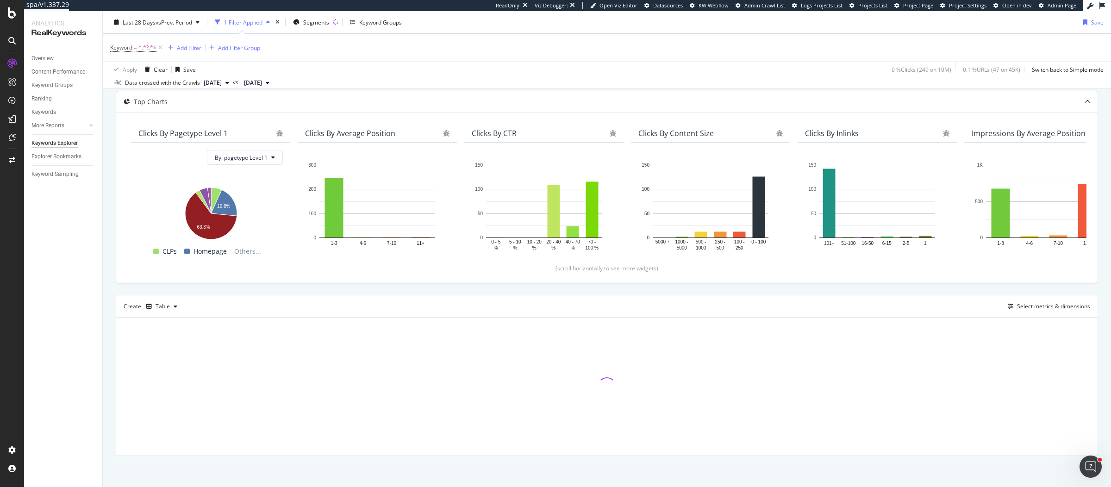
click at [914, 69] on div "0 % Clicks ( 249 on 10M )" at bounding box center [921, 69] width 60 height 8
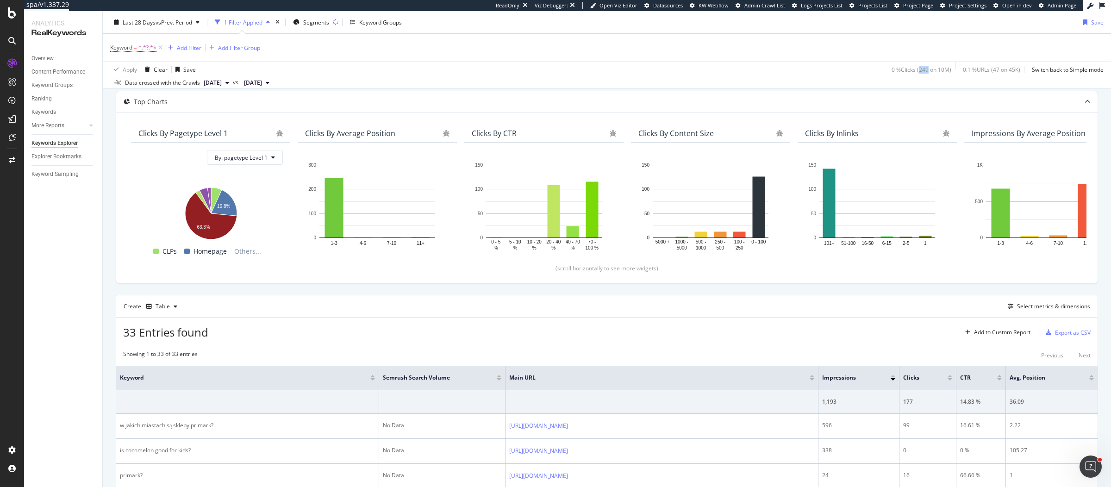
scroll to position [317, 0]
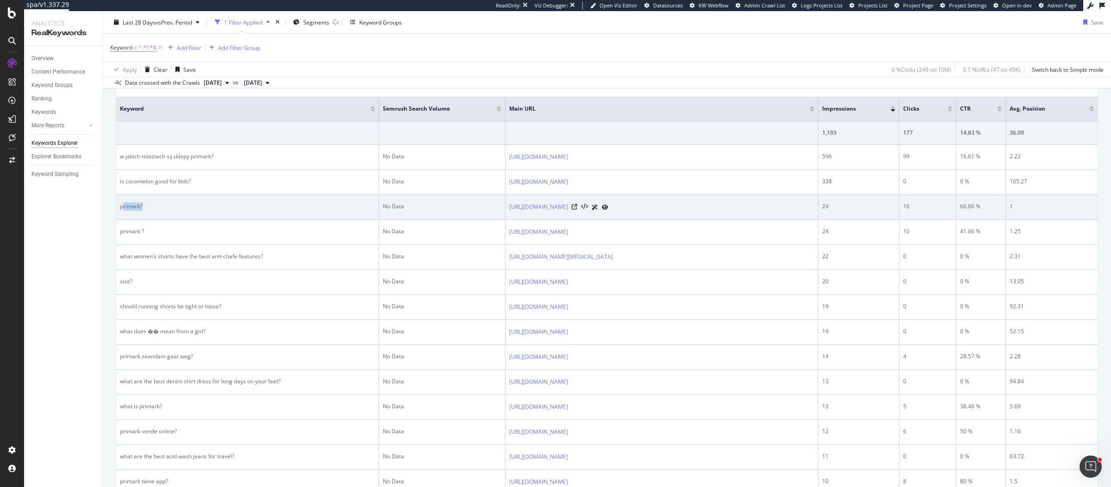
drag, startPoint x: 124, startPoint y: 204, endPoint x: 162, endPoint y: 204, distance: 38.0
click at [162, 204] on div "primark?" at bounding box center [247, 206] width 255 height 8
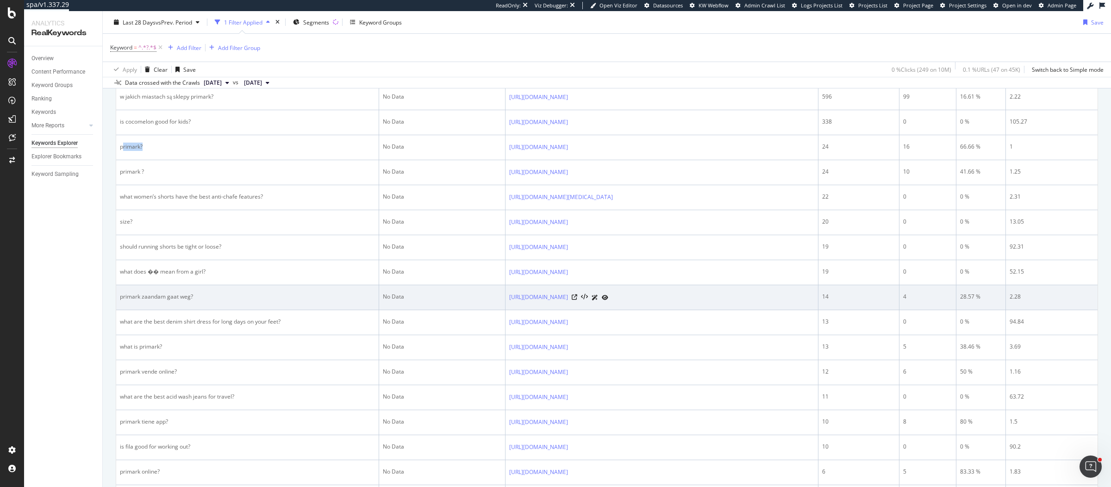
scroll to position [394, 0]
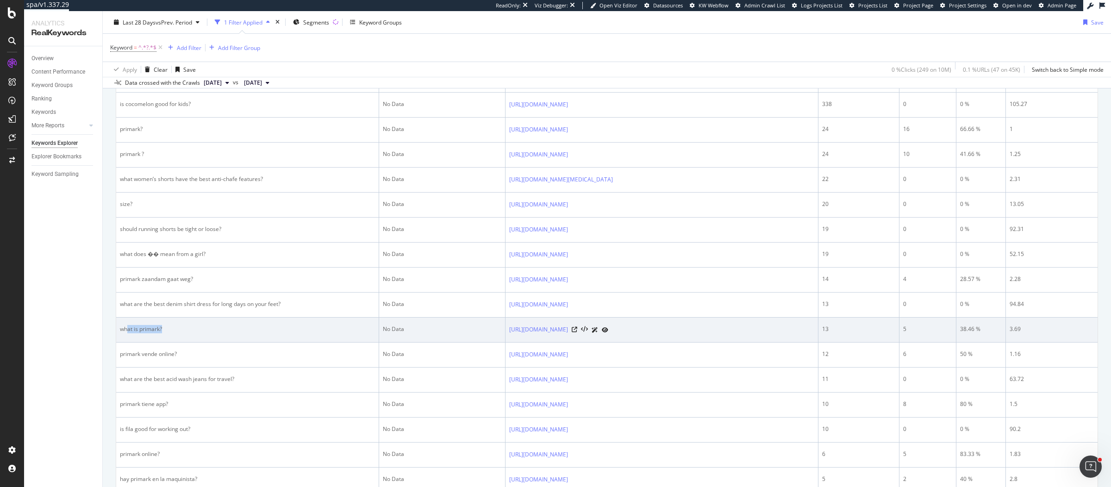
drag, startPoint x: 126, startPoint y: 328, endPoint x: 170, endPoint y: 330, distance: 44.0
click at [170, 330] on td "what is primark?" at bounding box center [247, 330] width 263 height 25
